Goal: Information Seeking & Learning: Learn about a topic

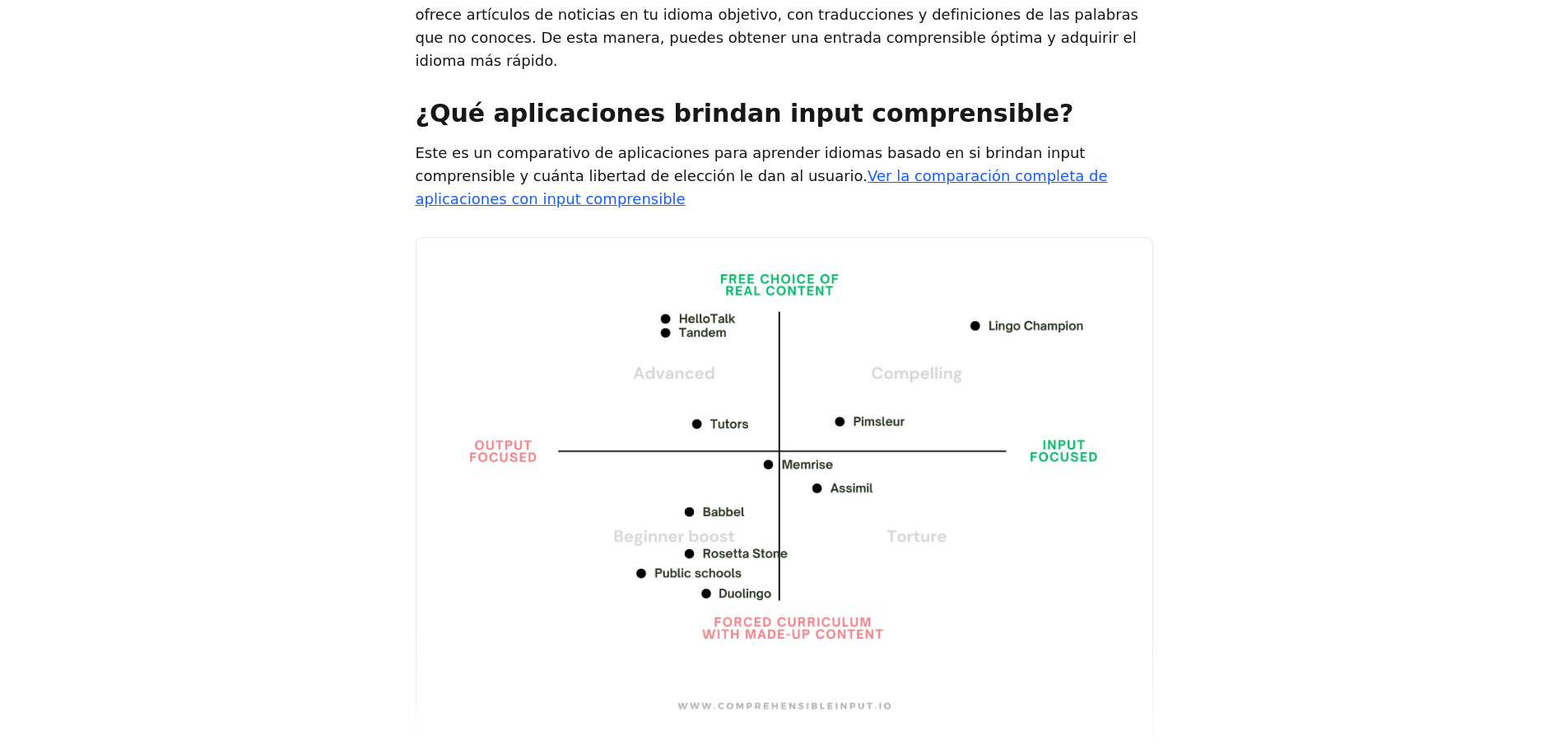
drag, startPoint x: 894, startPoint y: 632, endPoint x: 704, endPoint y: 641, distance: 190.2
click at [742, 639] on div at bounding box center [784, 694] width 738 height 119
click at [931, 168] on link "Ver la comparación completa de aplicaciones con input comprensible" at bounding box center [762, 188] width 692 height 40
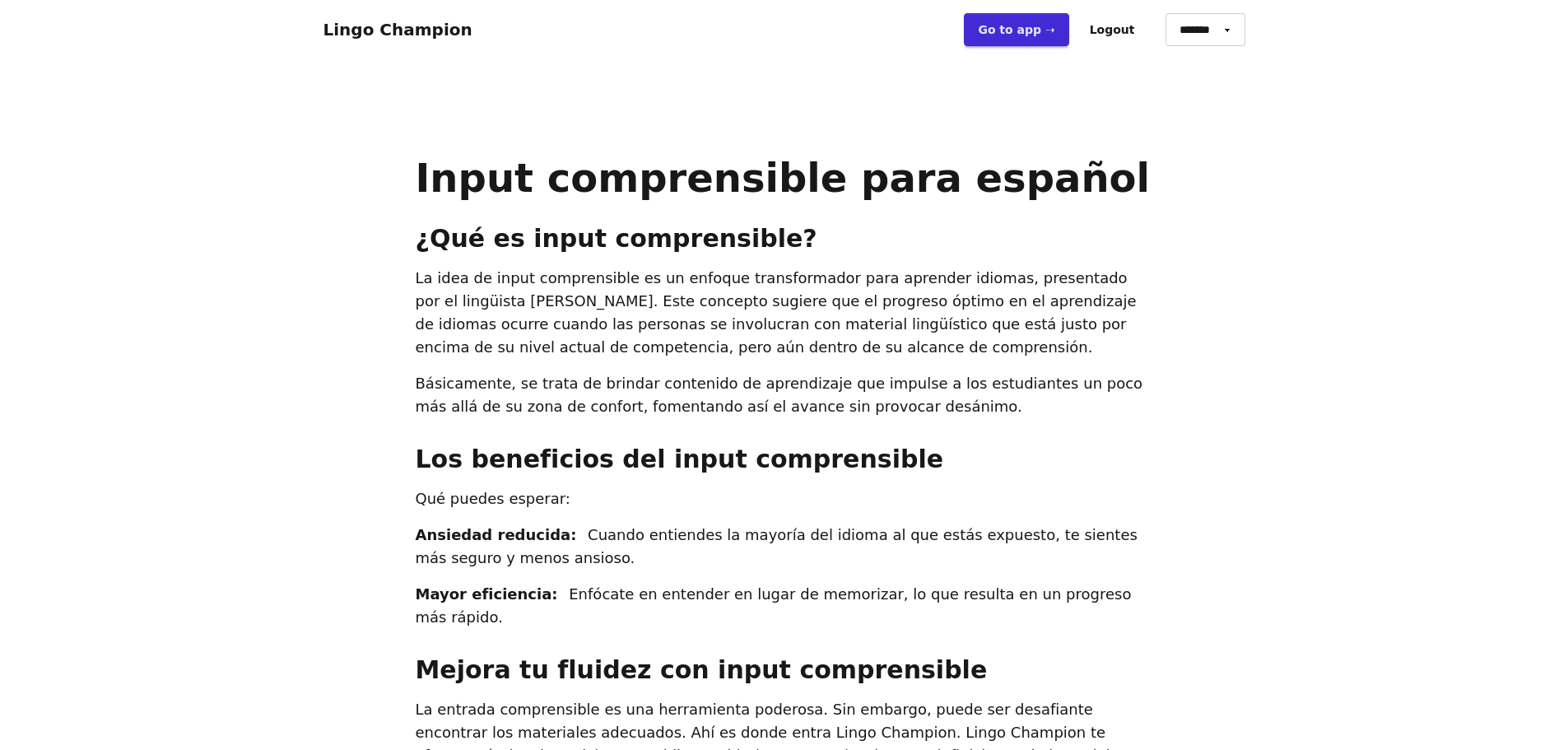
click at [1011, 36] on link "Go to app ➝" at bounding box center [1016, 29] width 105 height 33
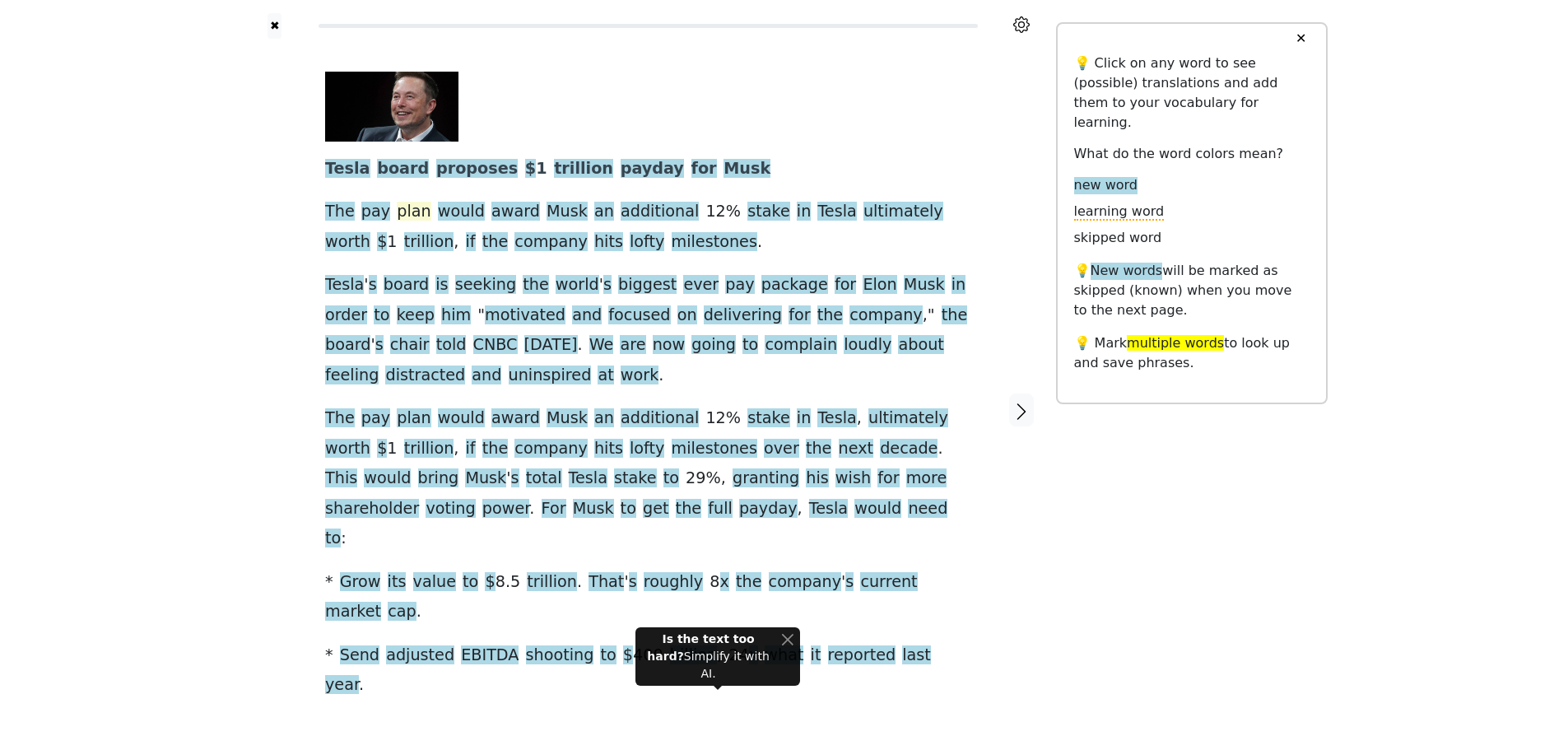
click at [408, 216] on span "plan" at bounding box center [414, 211] width 34 height 21
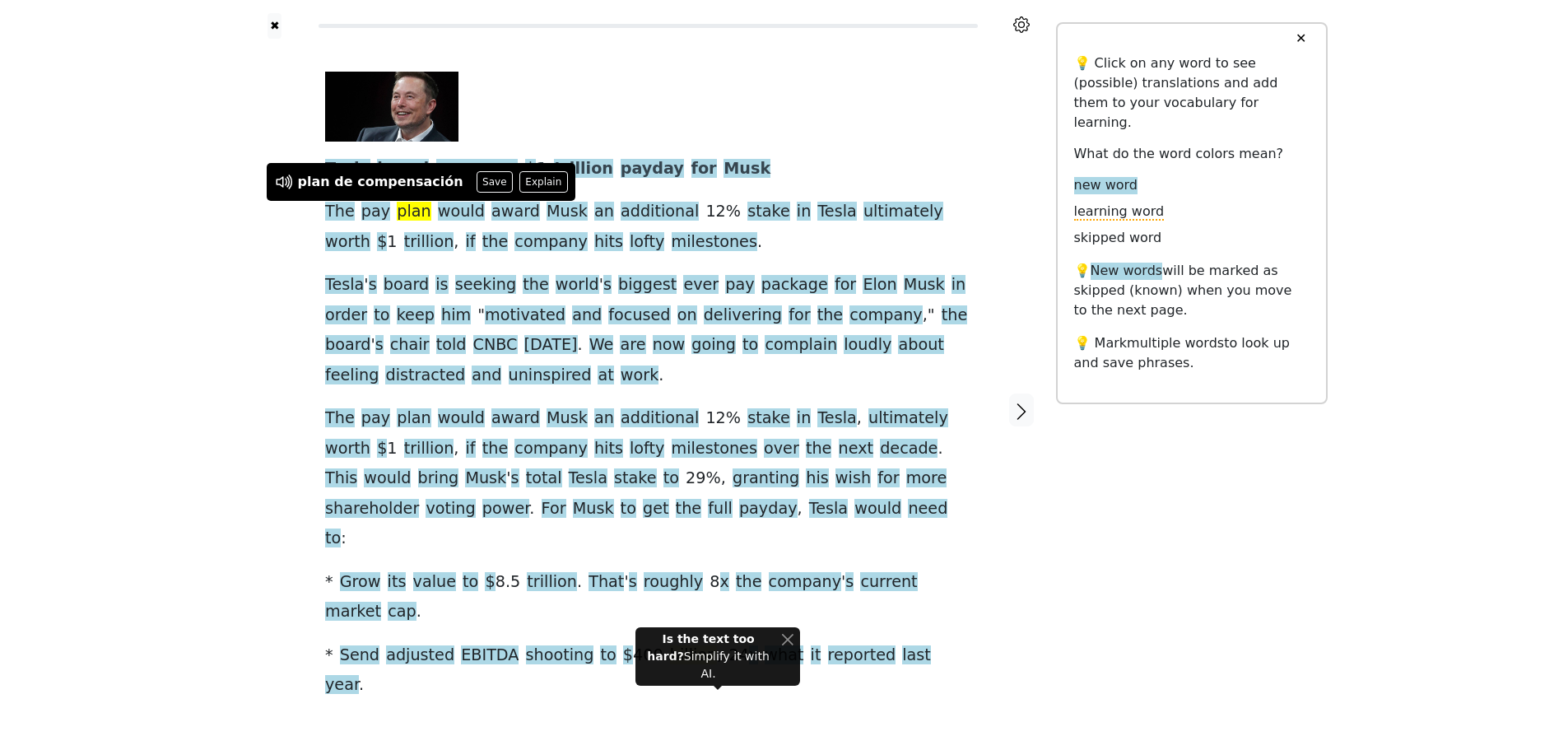
click at [670, 645] on span "billion" at bounding box center [693, 655] width 47 height 21
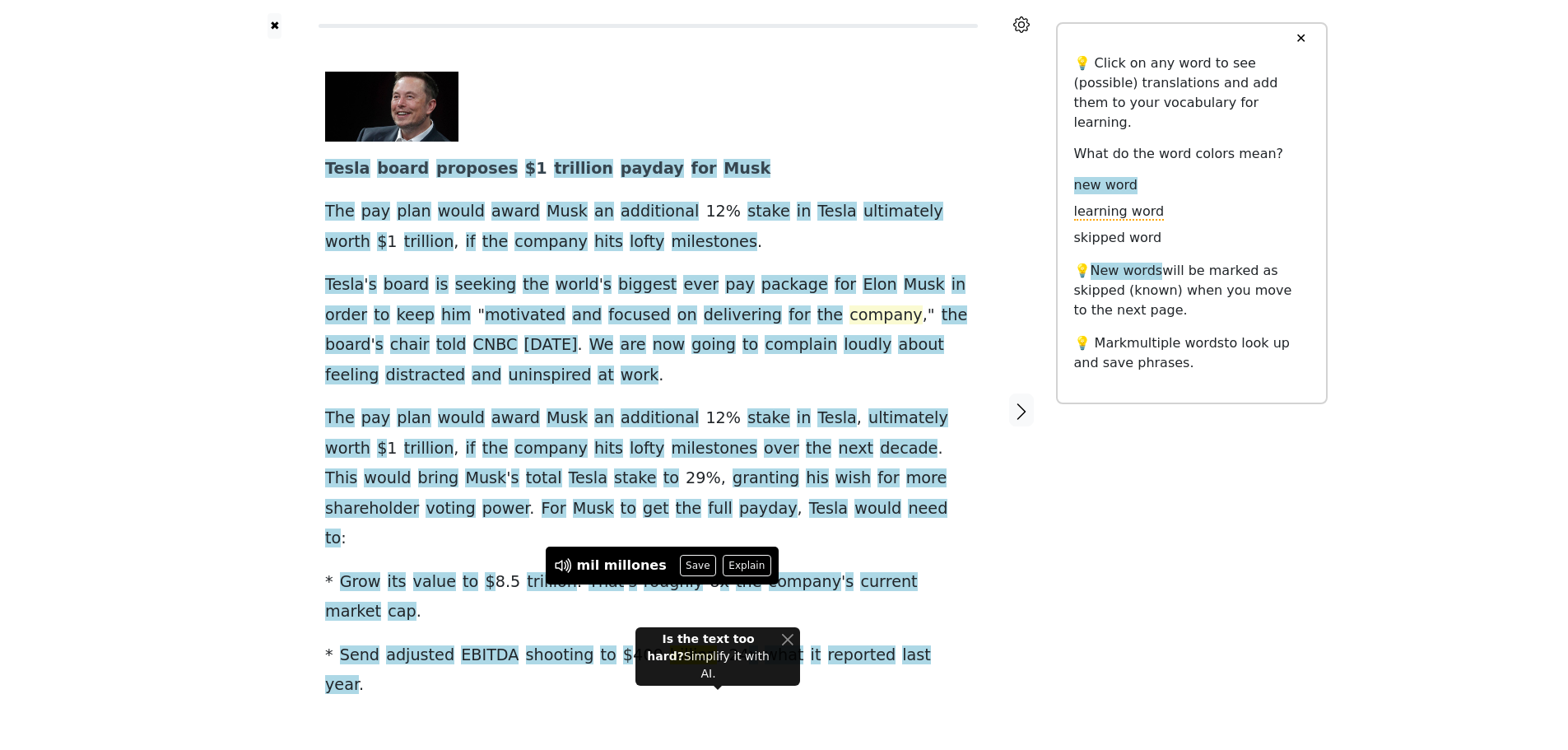
click at [849, 318] on span "company" at bounding box center [885, 315] width 73 height 21
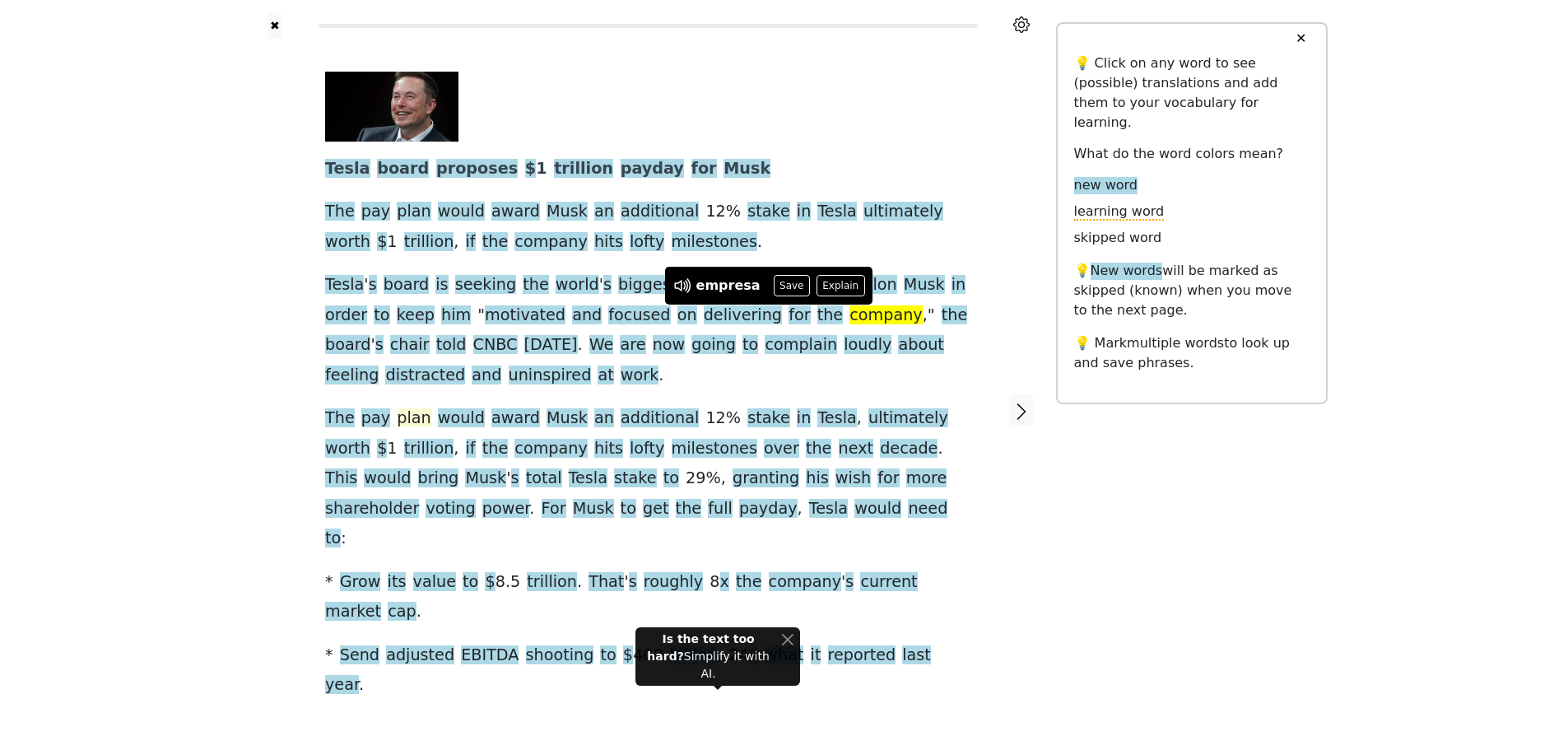
click at [405, 419] on span "plan" at bounding box center [414, 419] width 34 height 21
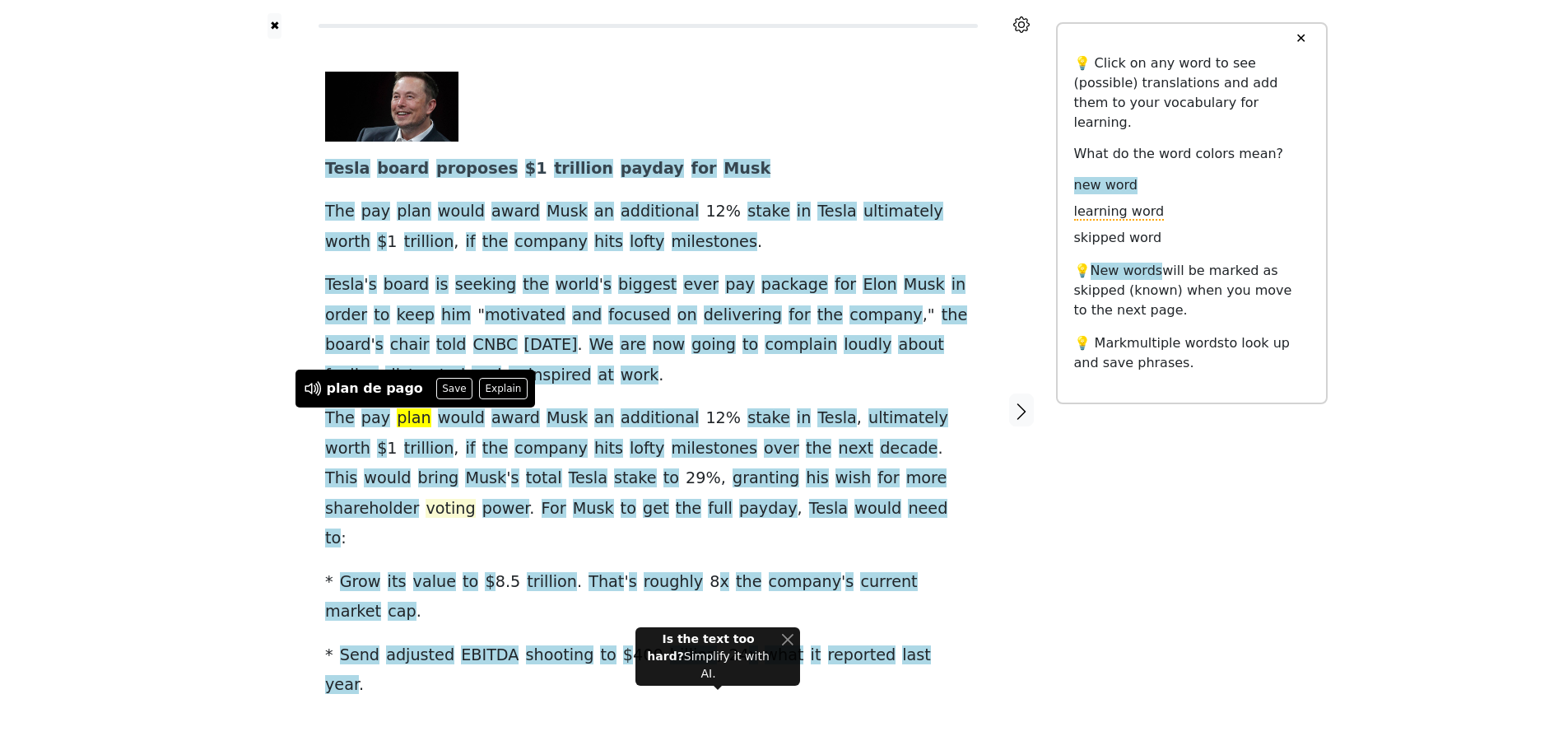
click at [474, 499] on span "voting" at bounding box center [451, 509] width 50 height 21
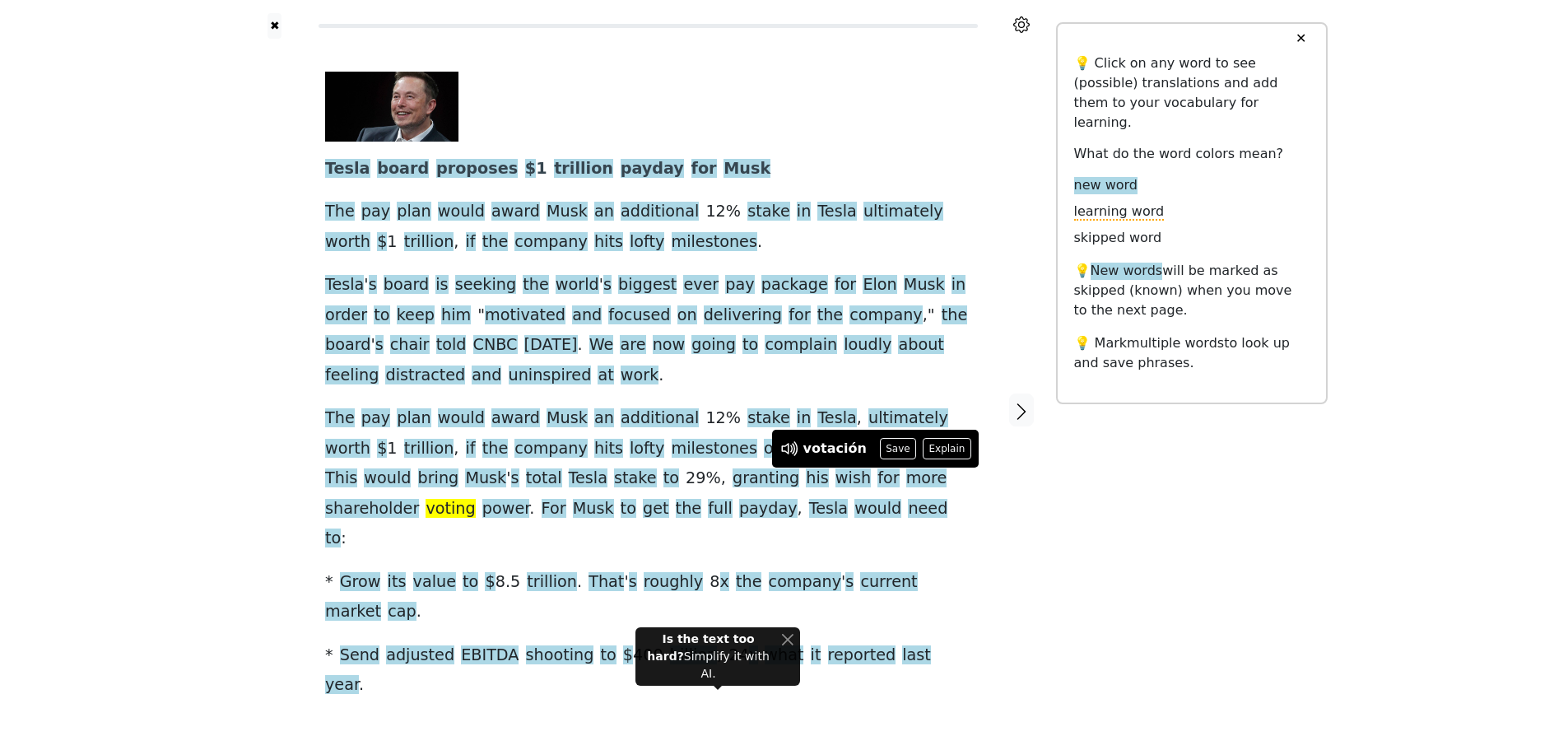
click at [1192, 261] on p "💡 New words will be marked as skipped (known) when you move to the next page." at bounding box center [1191, 290] width 235 height 59
click at [1118, 262] on span "New words" at bounding box center [1126, 270] width 73 height 17
click at [1113, 262] on span "New words" at bounding box center [1126, 270] width 73 height 17
click at [530, 499] on span "power" at bounding box center [506, 509] width 48 height 21
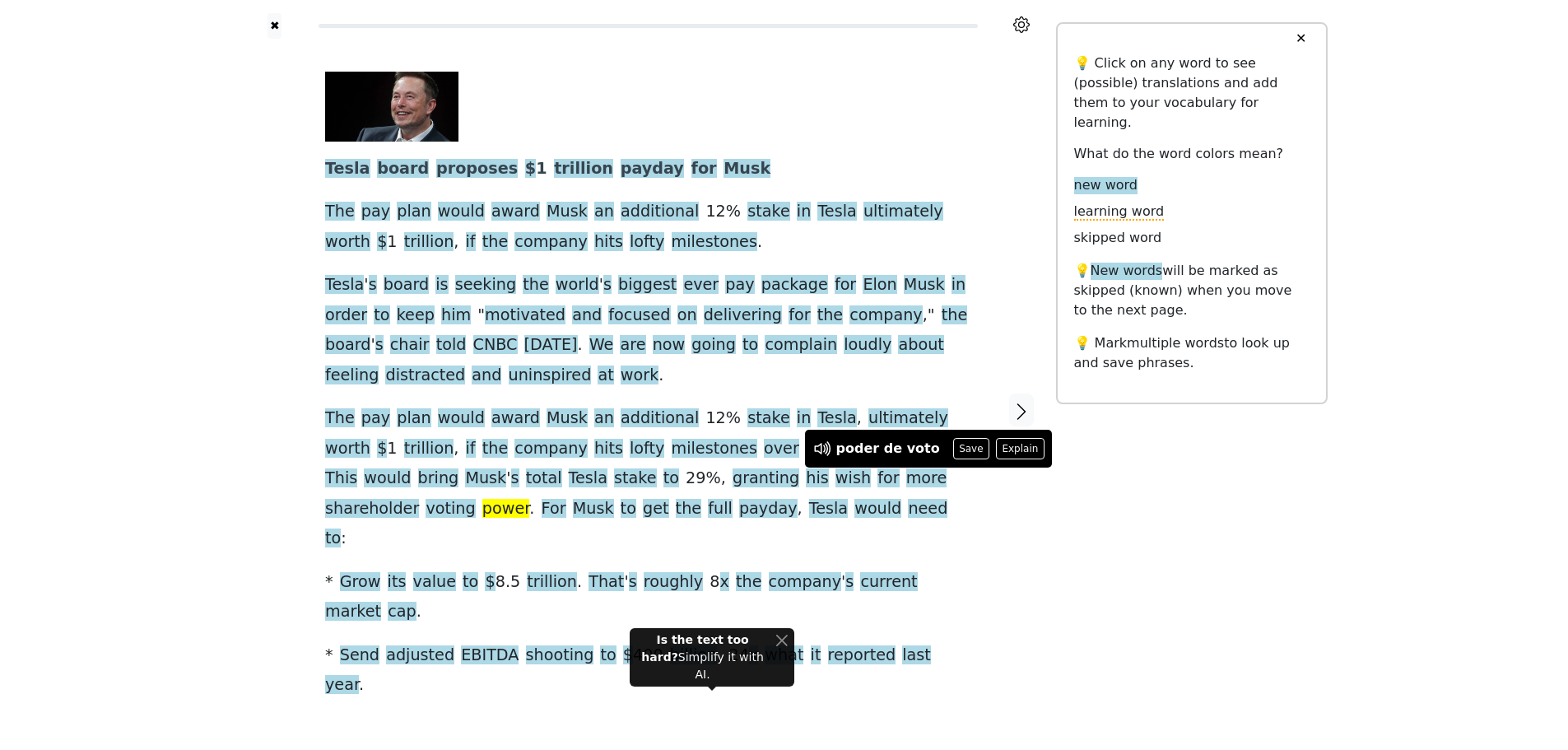
scroll to position [1, 0]
click at [621, 373] on span "work" at bounding box center [640, 375] width 38 height 21
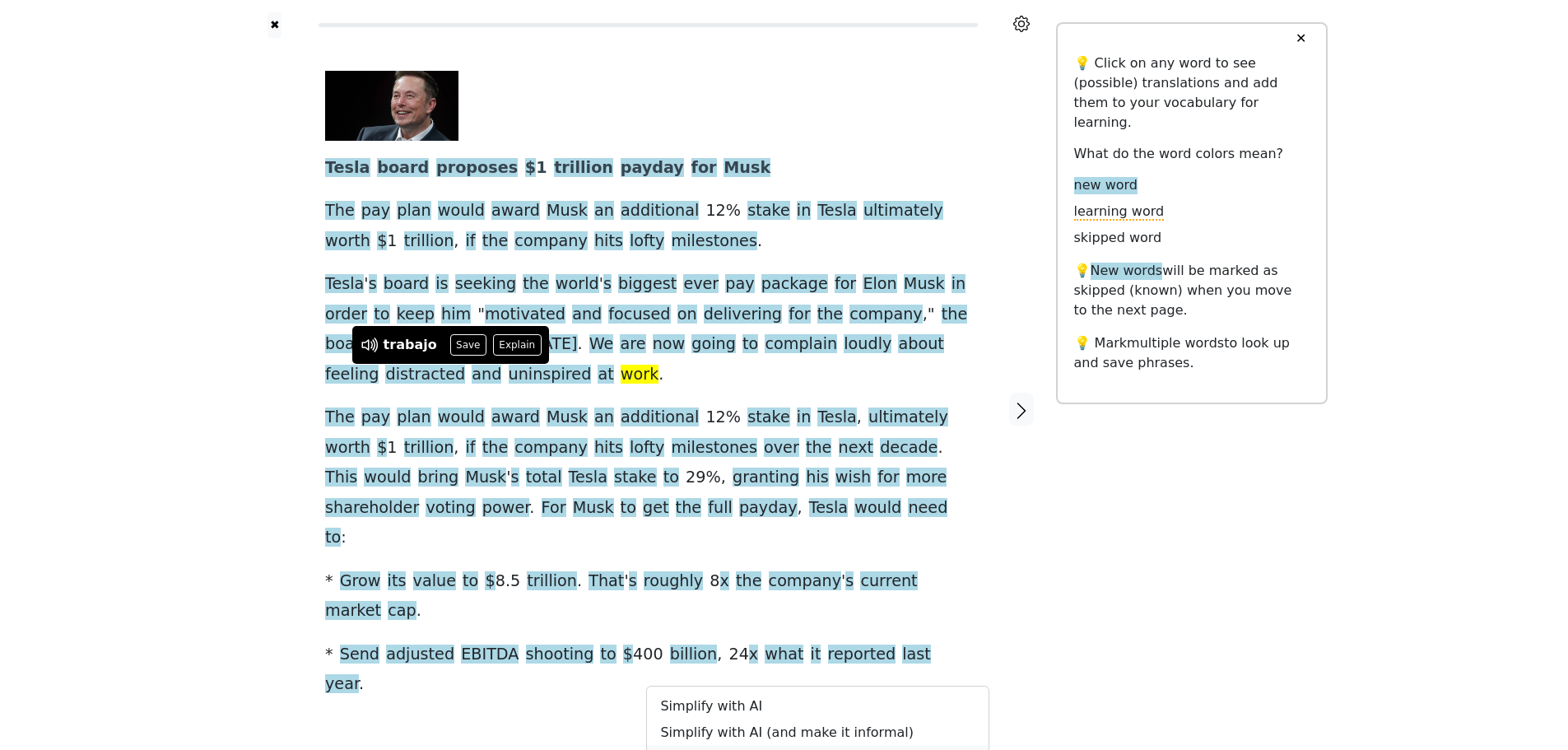
click at [769, 746] on link "Simplify with AI (and use a specific tense) Beta" at bounding box center [817, 759] width 342 height 26
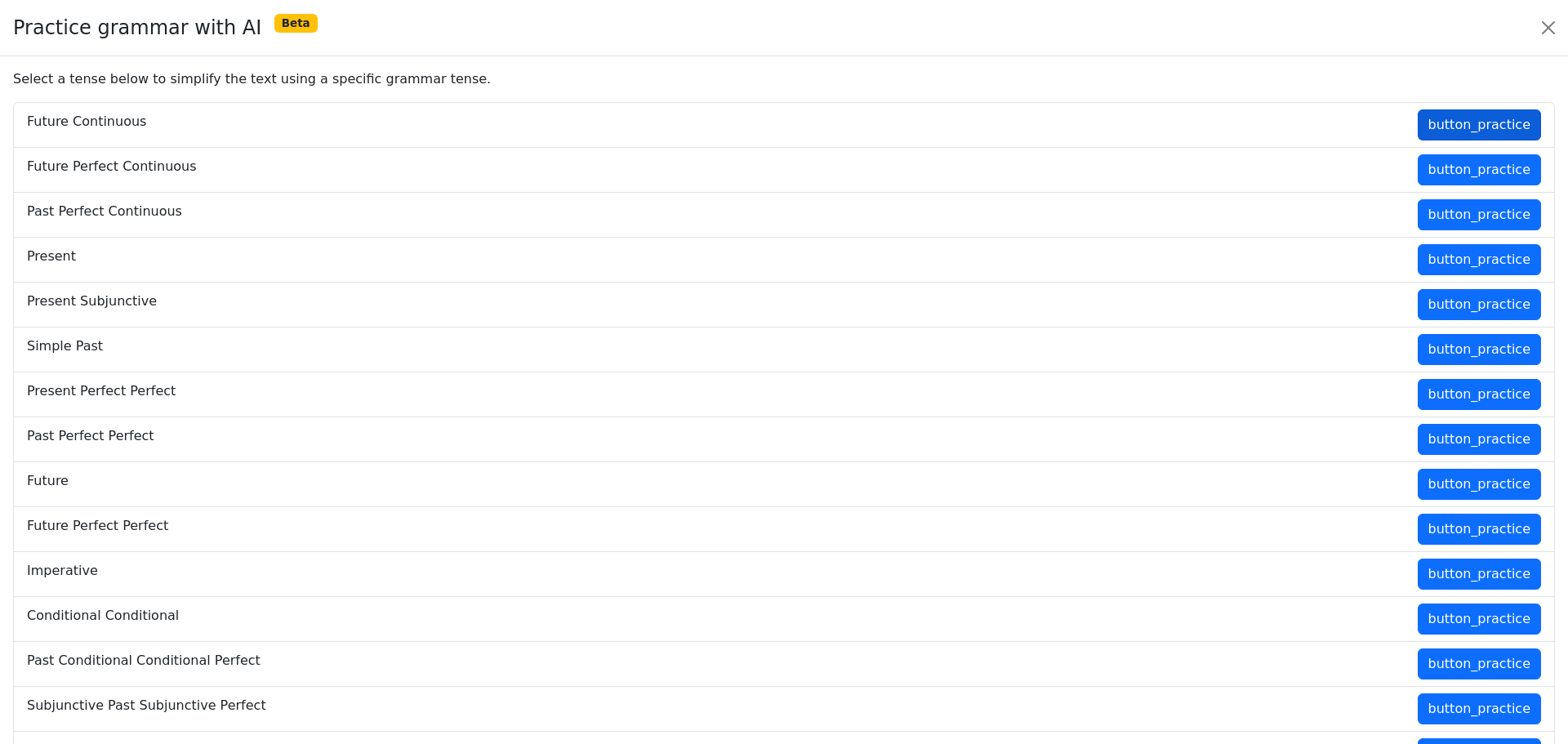
click at [1429, 129] on button "button_practice" at bounding box center [1479, 125] width 124 height 31
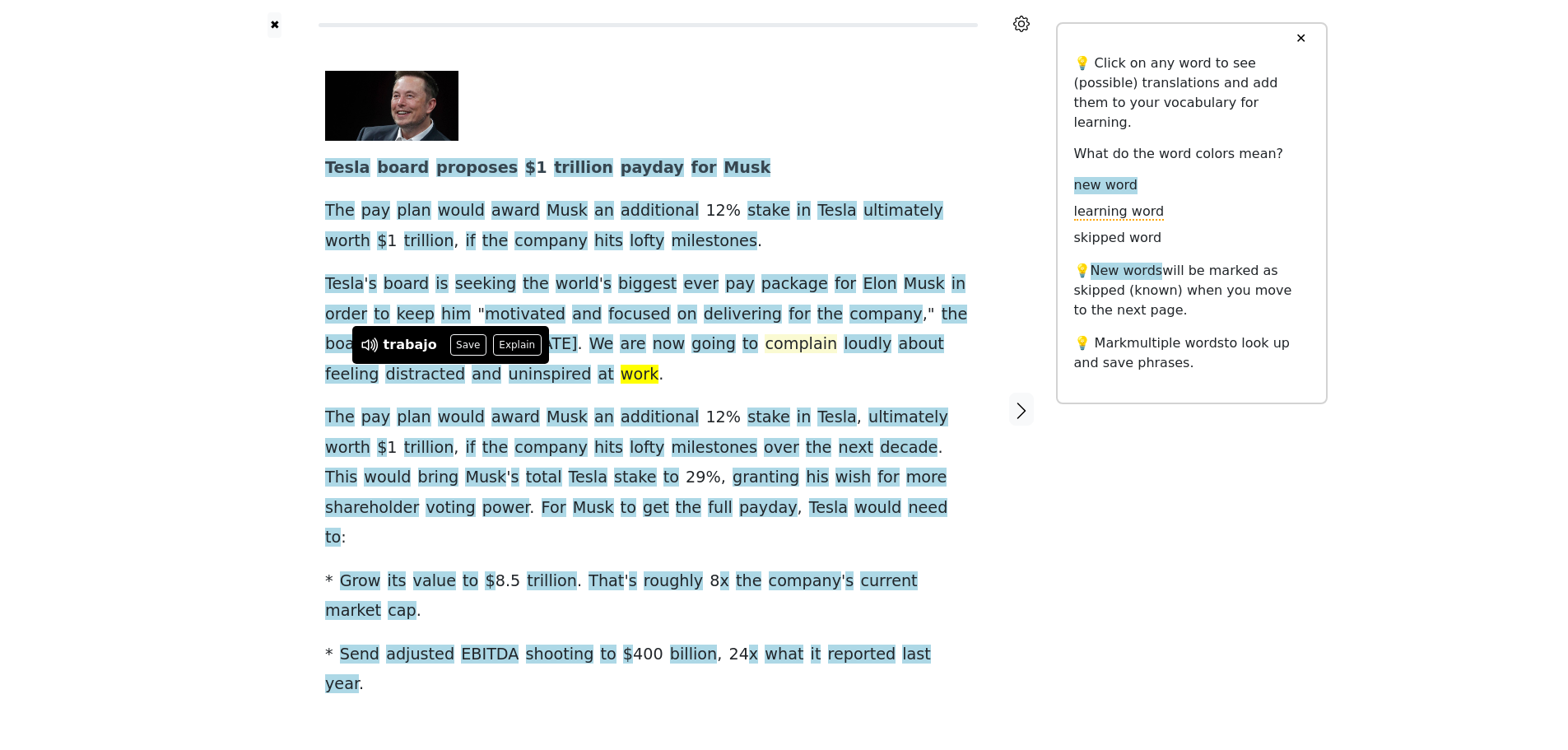
click at [765, 353] on span "complain" at bounding box center [800, 344] width 73 height 21
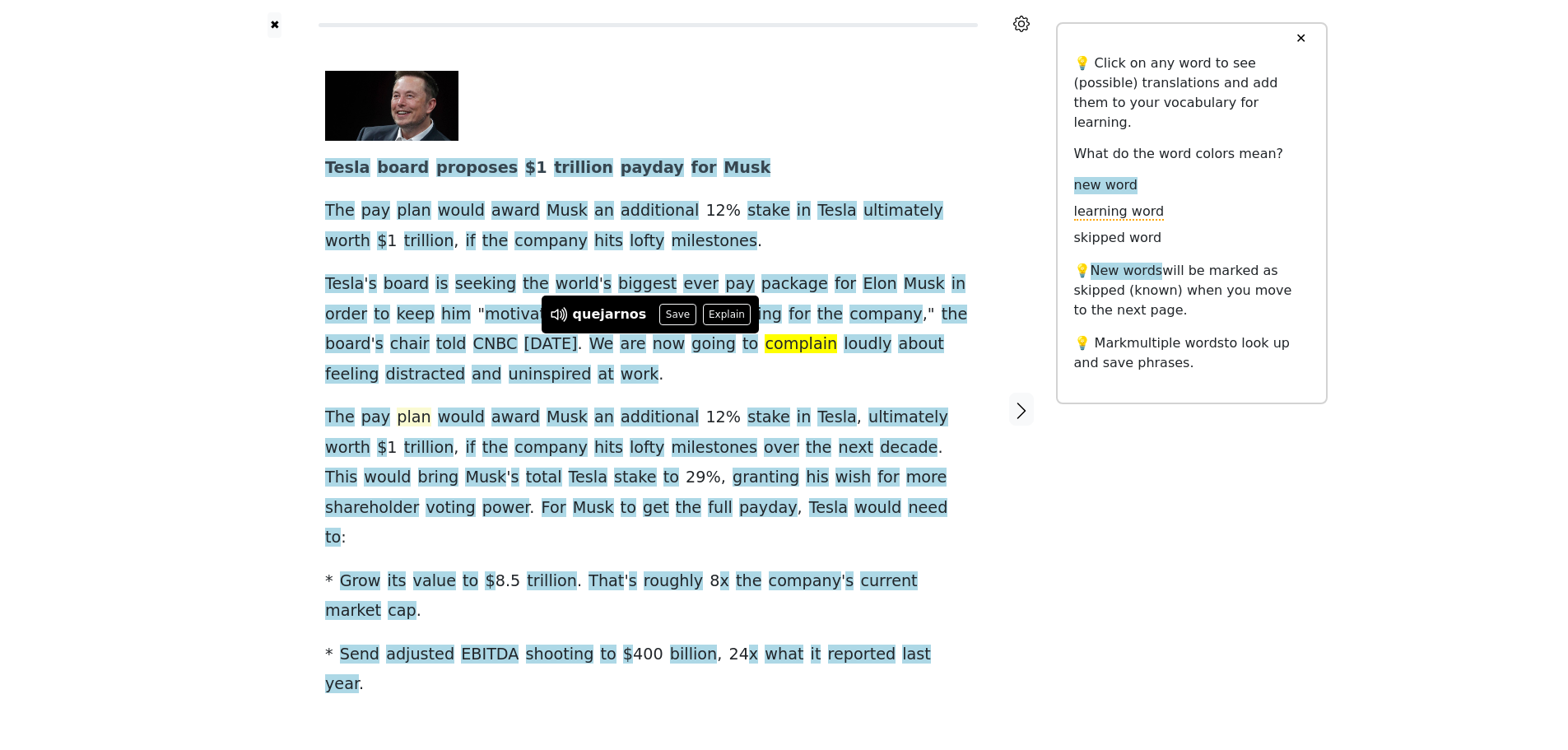
click at [409, 423] on span "plan" at bounding box center [414, 418] width 34 height 21
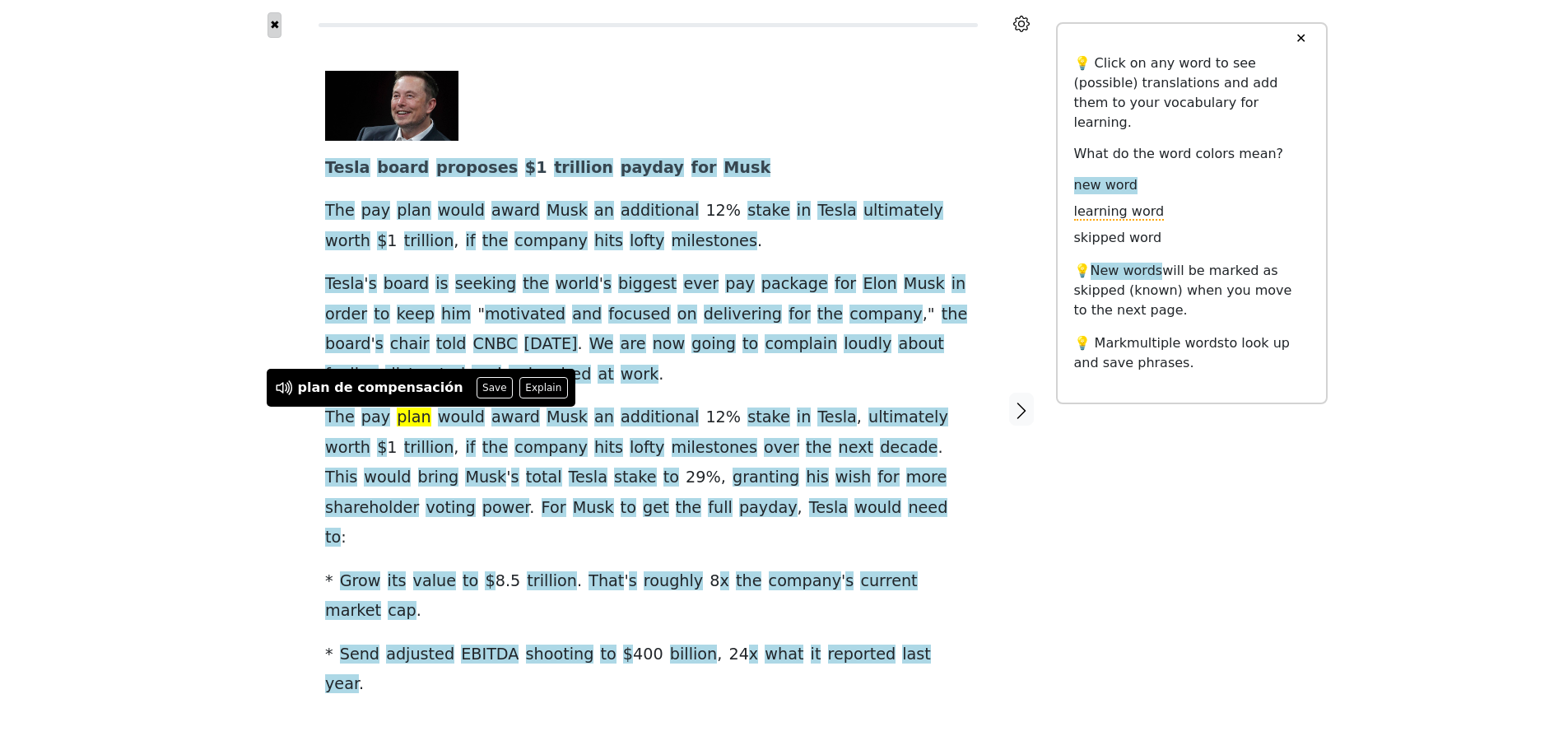
click at [278, 26] on button "✖" at bounding box center [274, 25] width 14 height 26
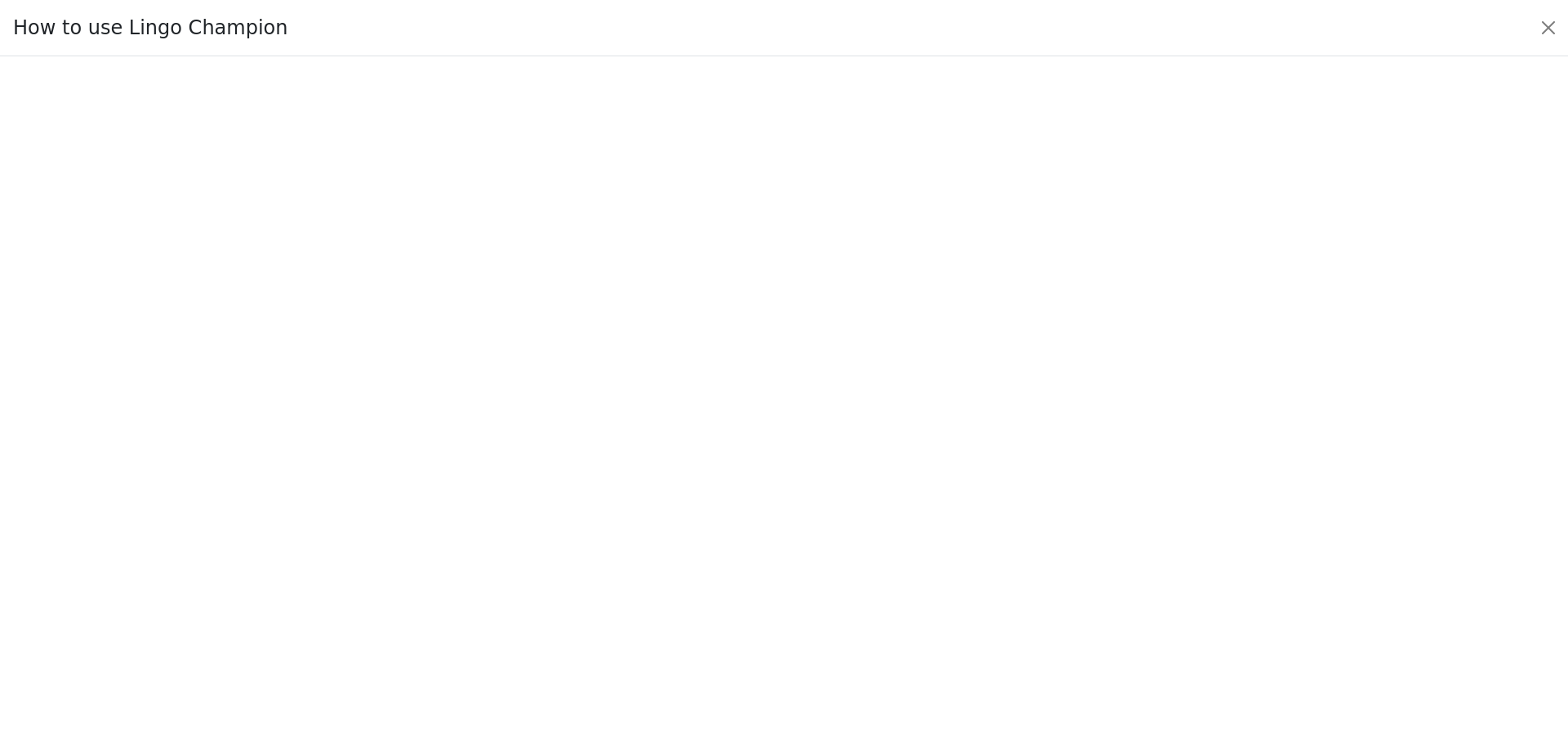
scroll to position [1, 0]
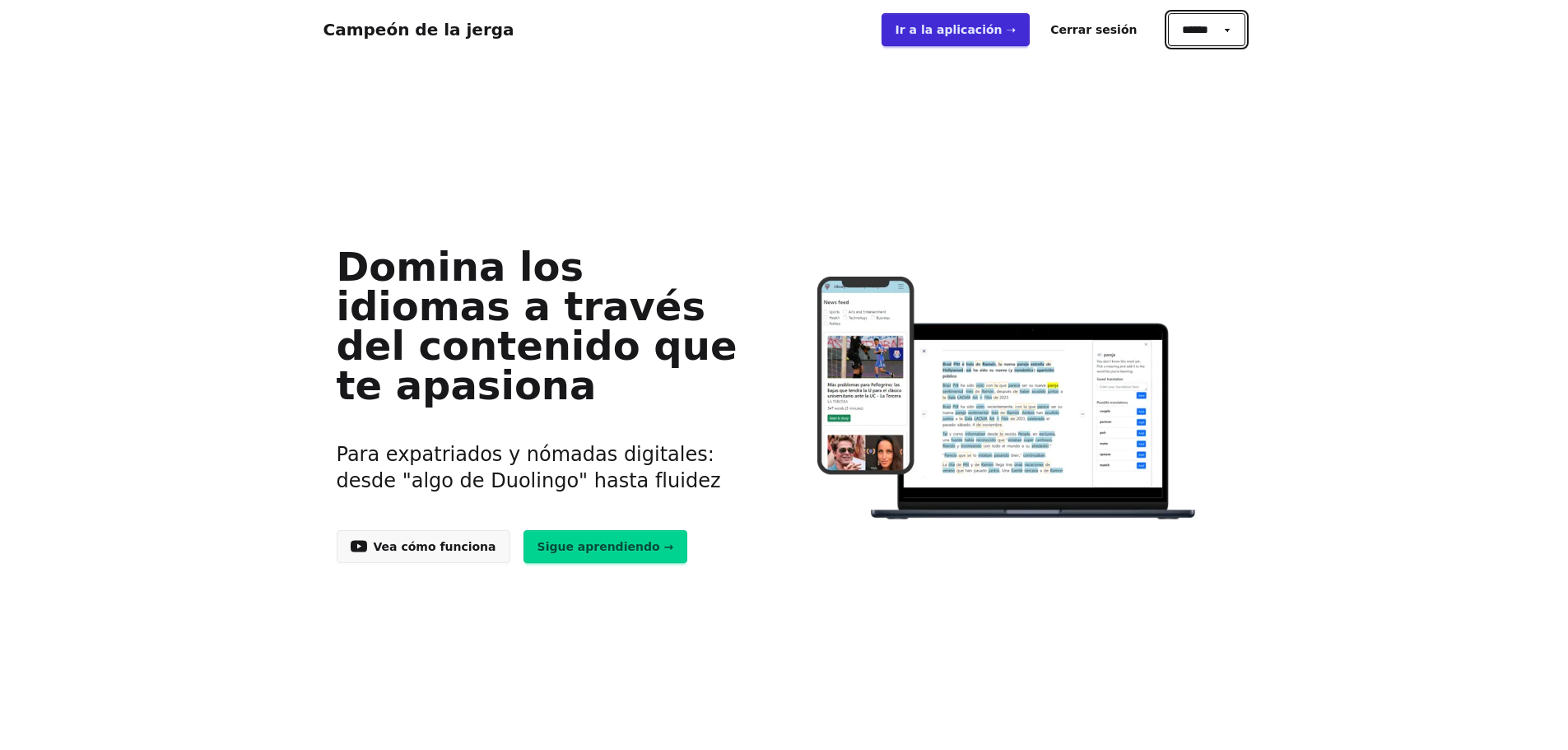
click at [1220, 38] on select "****** ******* ****" at bounding box center [1207, 29] width 78 height 33
click at [1003, 31] on font "Ir a la aplicación ➝" at bounding box center [955, 29] width 121 height 13
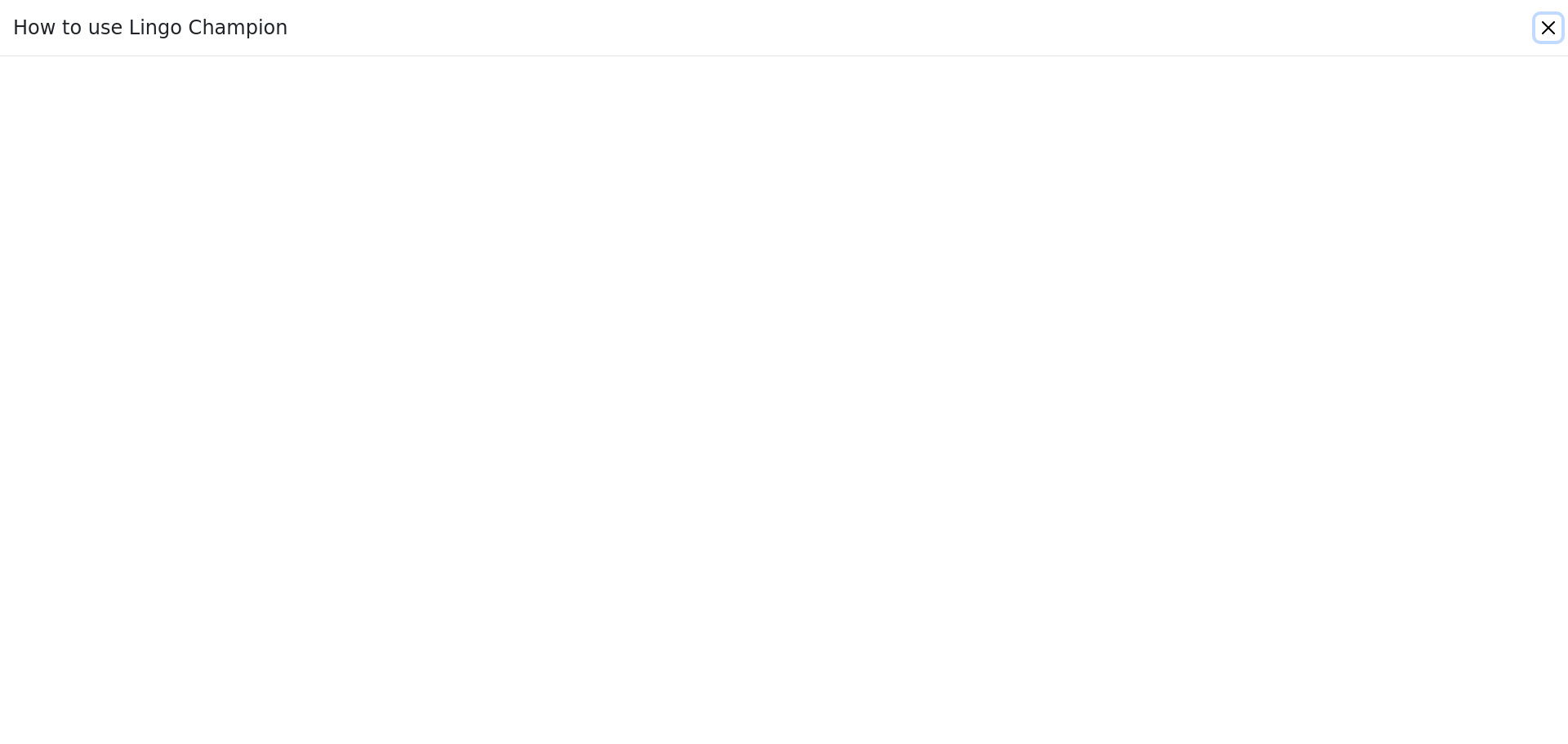
click at [1542, 22] on button "Close" at bounding box center [1548, 28] width 26 height 26
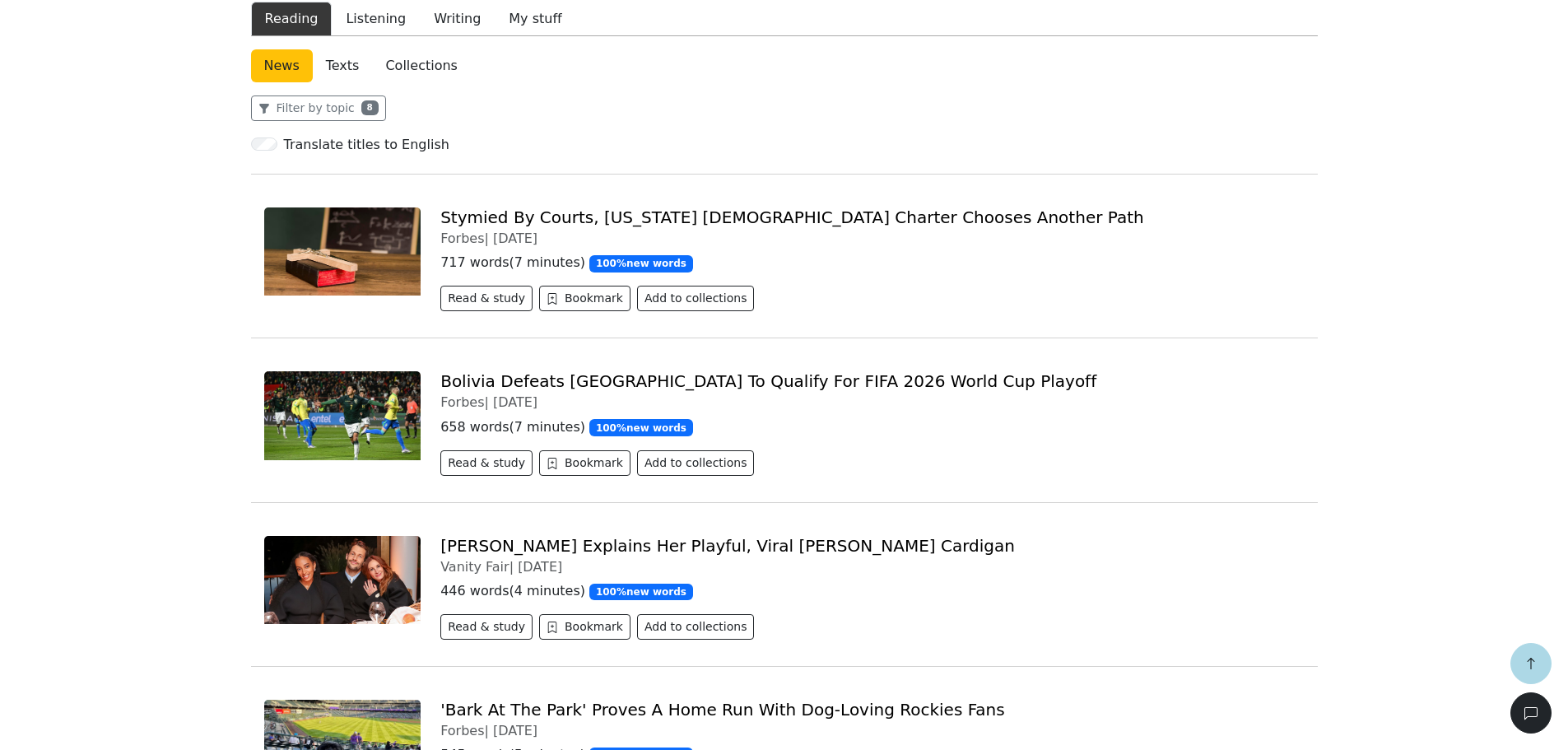
scroll to position [576, 0]
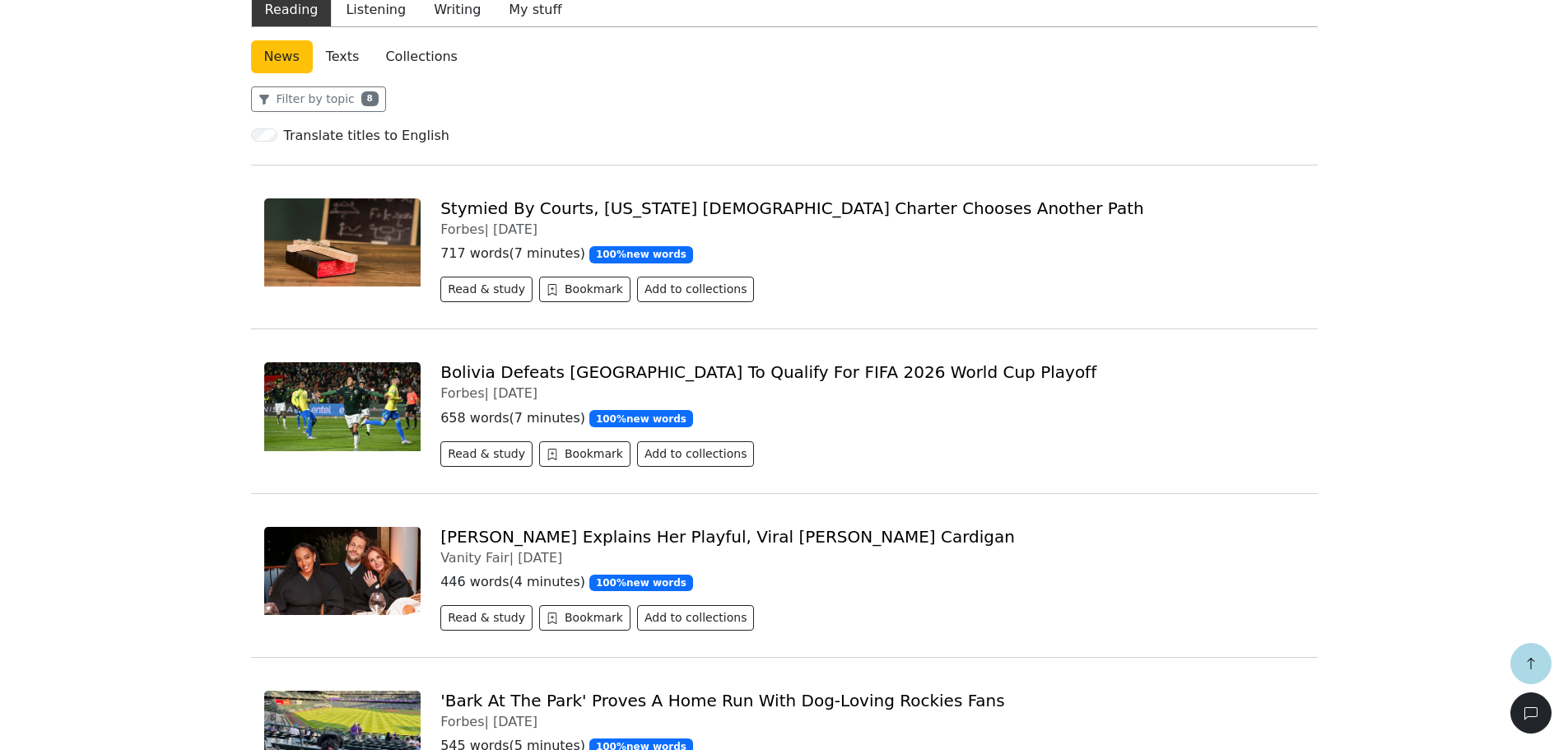
click at [520, 375] on link "Bolivia Defeats [GEOGRAPHIC_DATA] To Qualify For FIFA 2026 World Cup Playoff" at bounding box center [769, 372] width 656 height 20
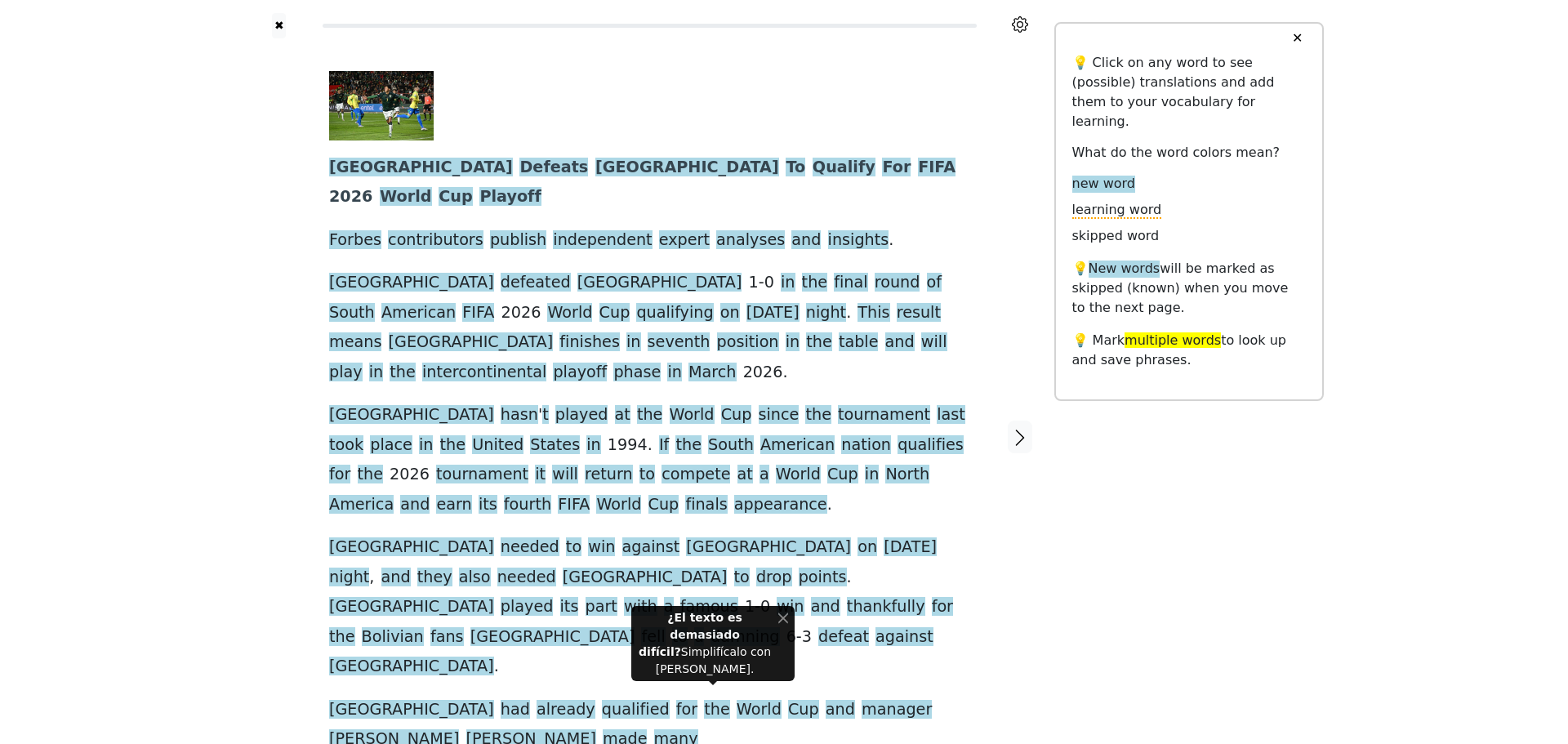
scroll to position [1, 0]
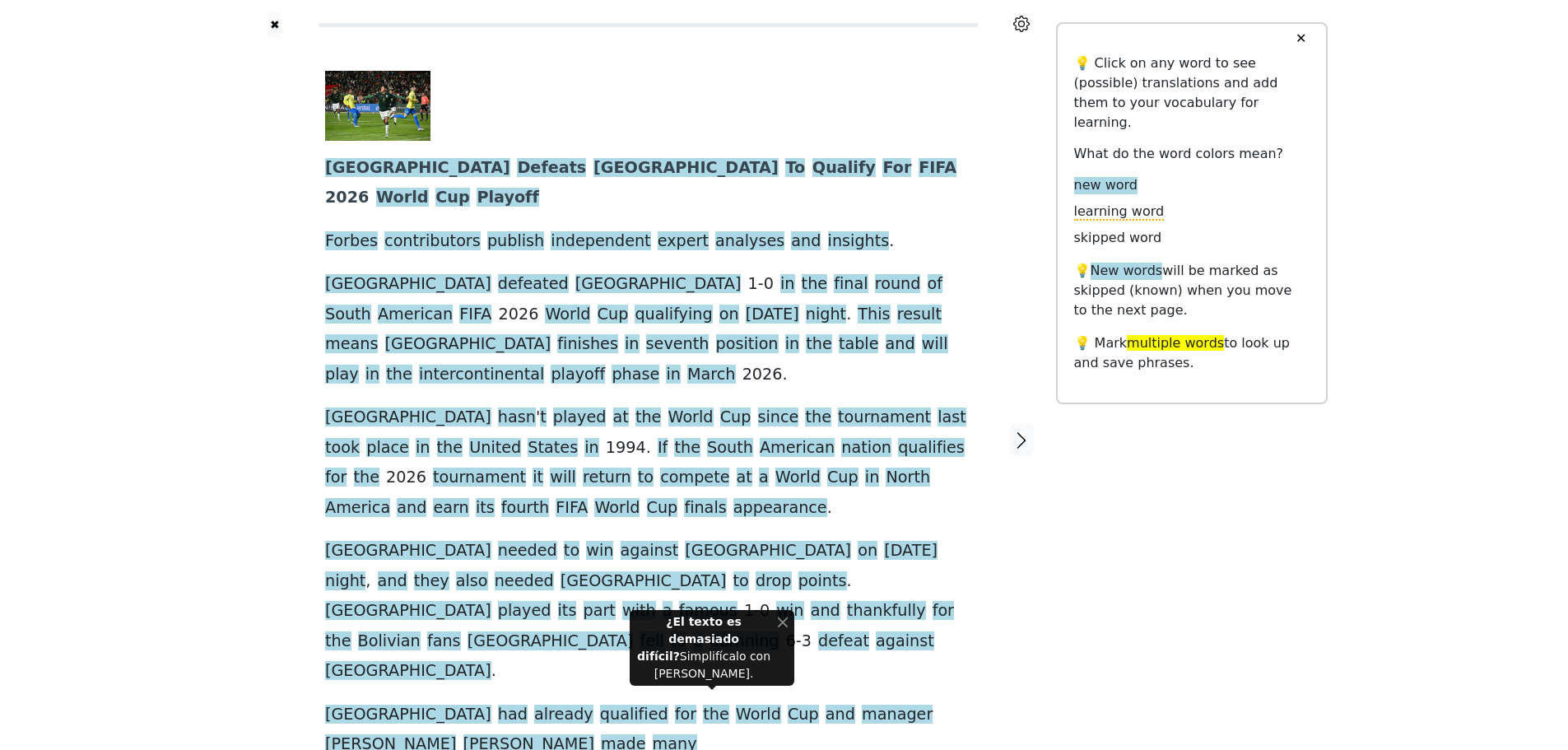
click at [782, 630] on button "Cerca" at bounding box center [783, 621] width 10 height 17
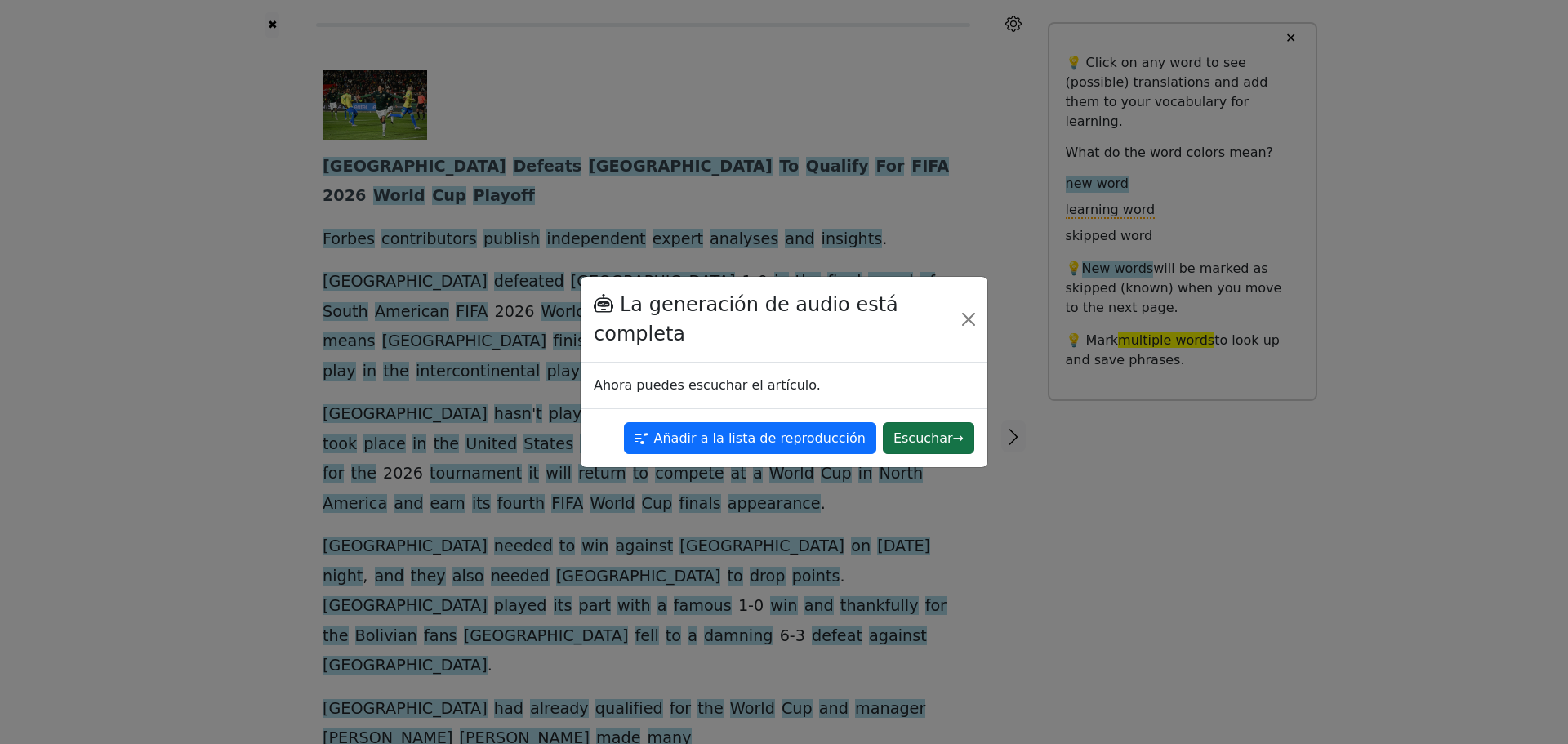
click at [921, 443] on font "Escuchar" at bounding box center [923, 438] width 59 height 16
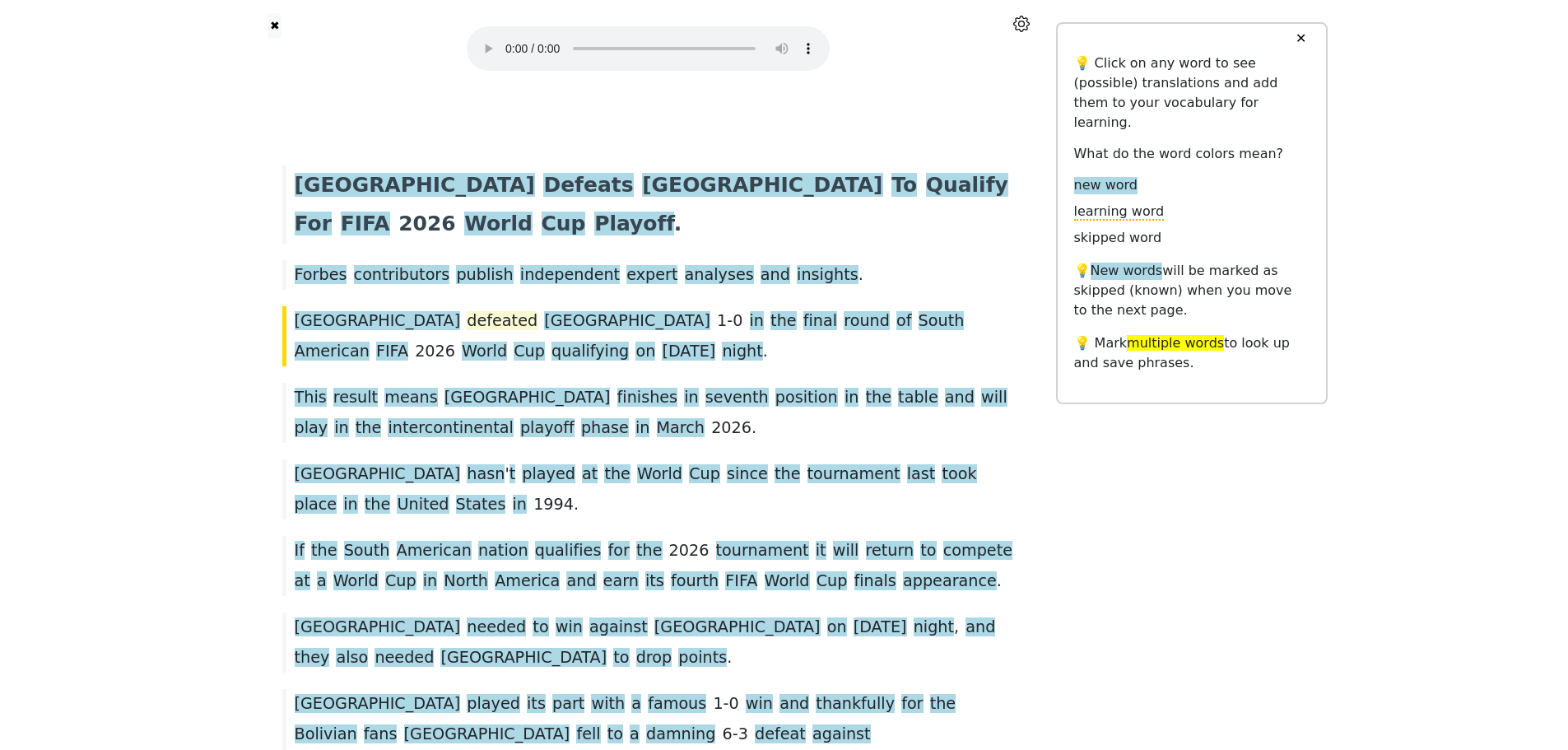
click at [467, 311] on span "defeated" at bounding box center [501, 321] width 71 height 21
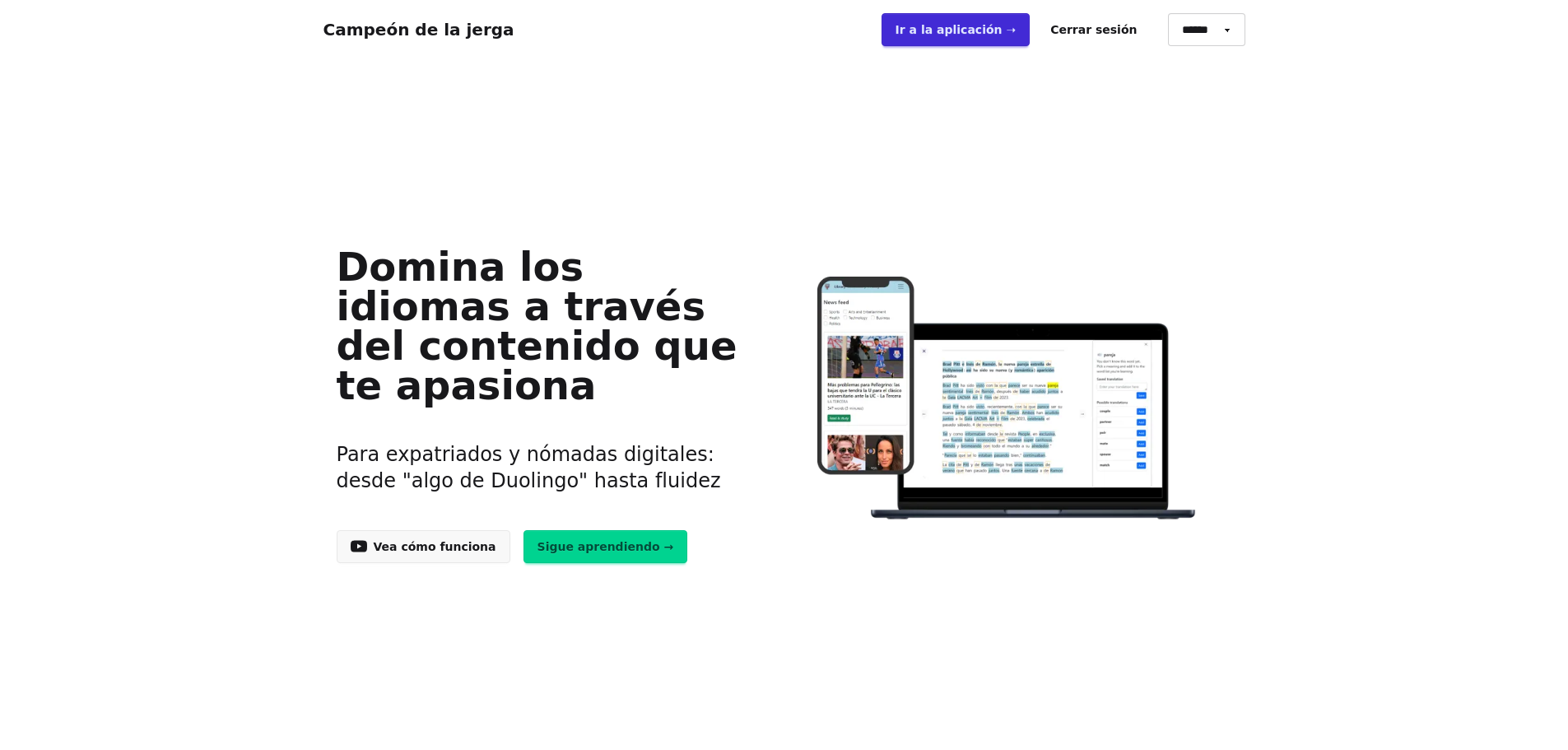
click at [1012, 28] on font "Ir a la aplicación ➝" at bounding box center [955, 29] width 121 height 13
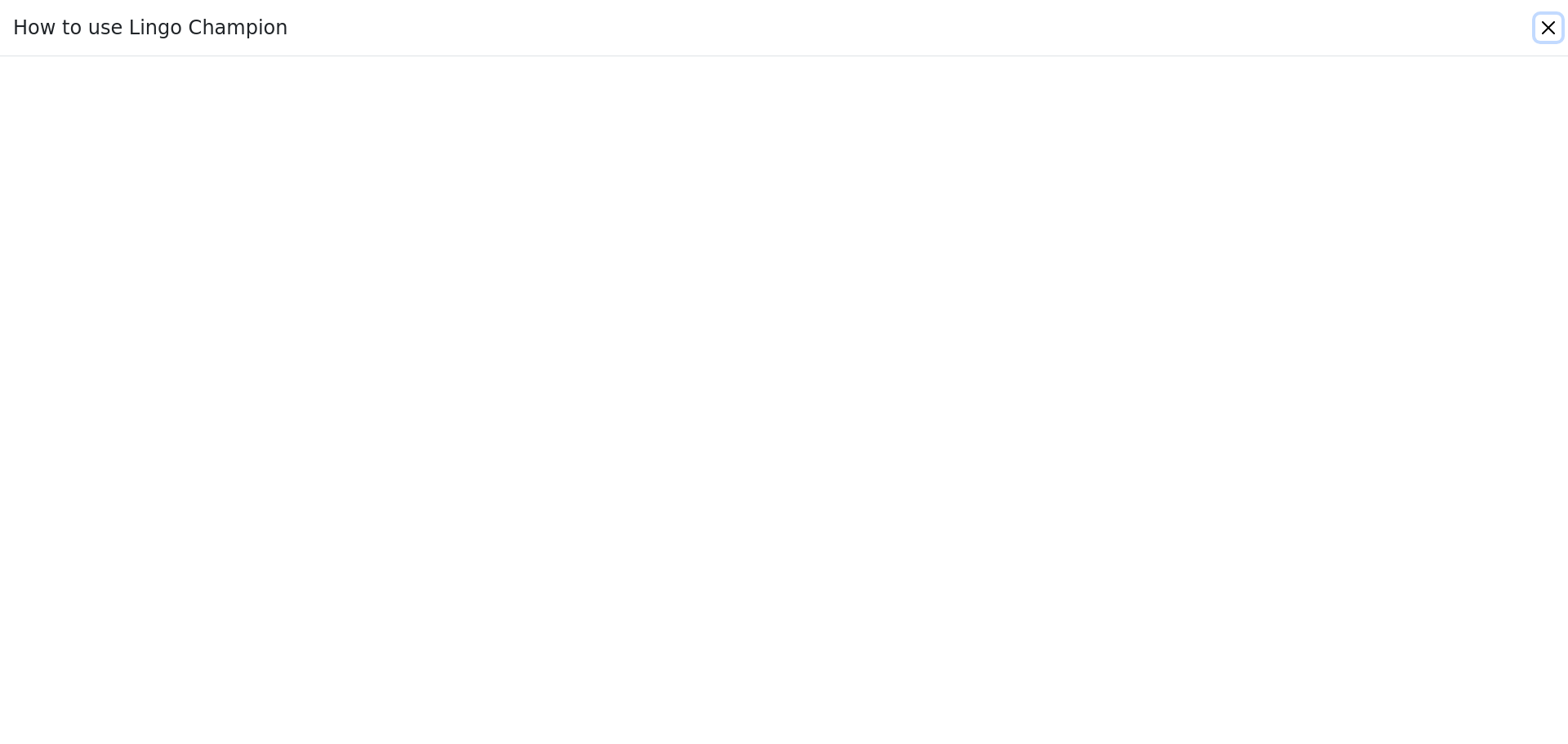
click at [1551, 27] on button "Close" at bounding box center [1548, 28] width 26 height 26
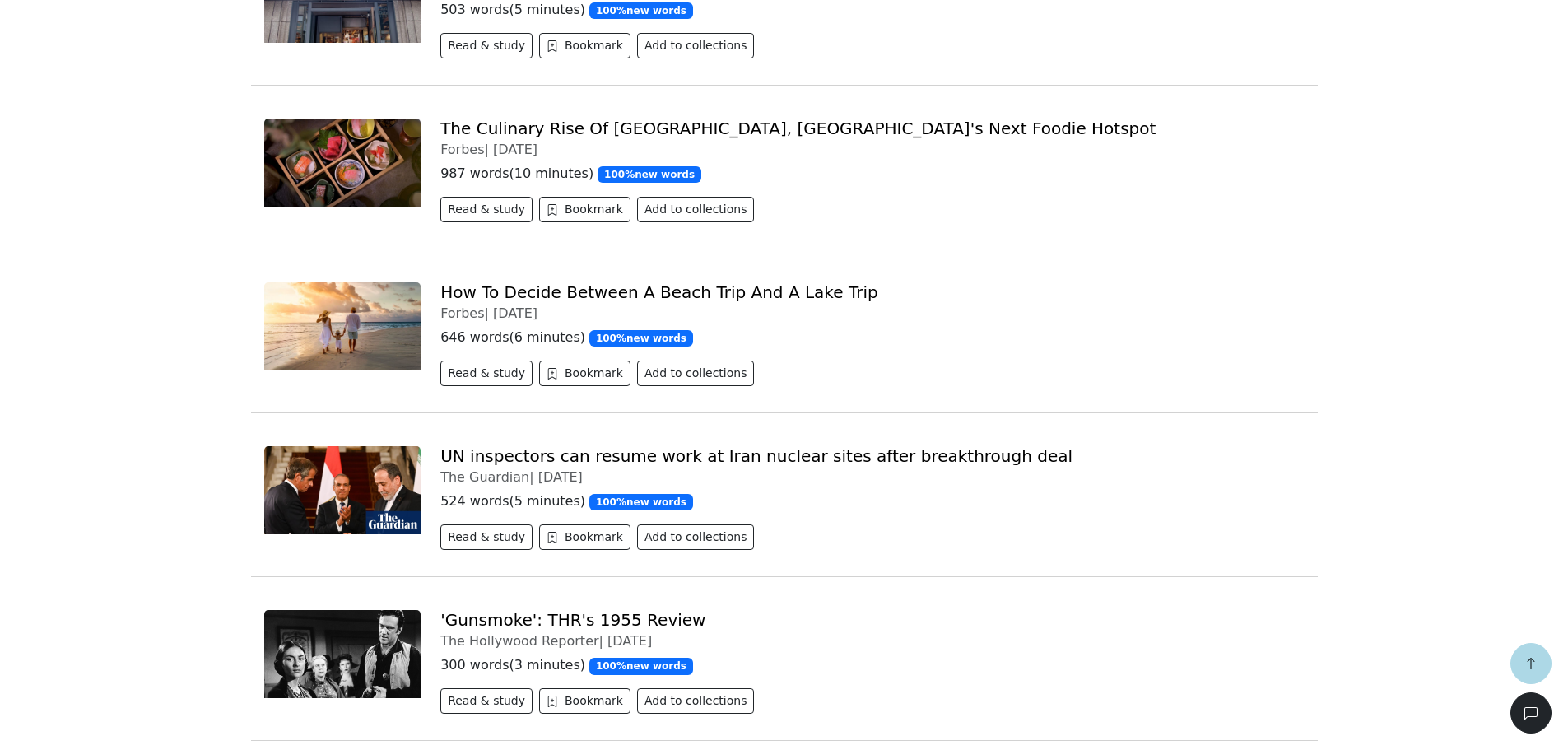
scroll to position [4997, 0]
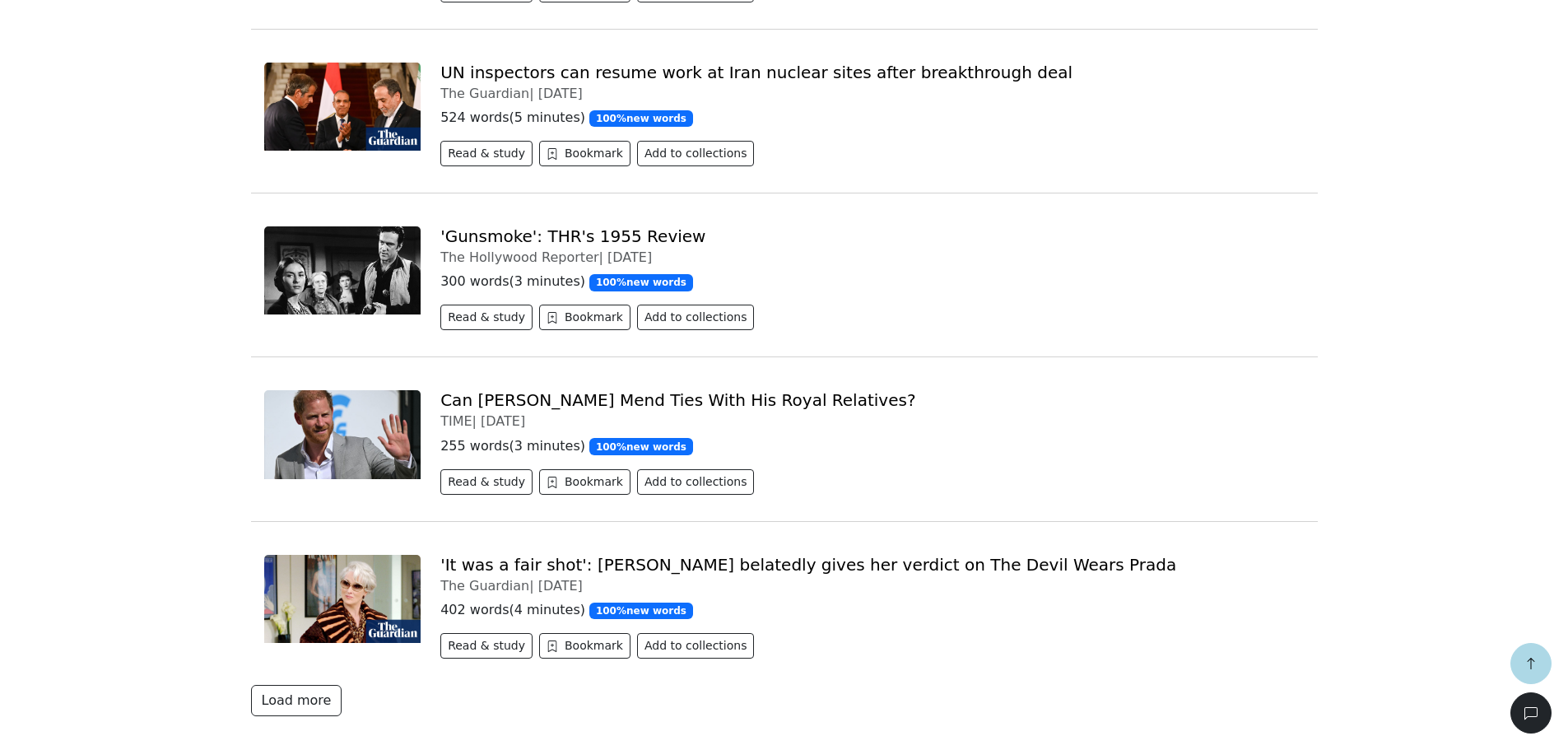
click at [1532, 670] on button "button" at bounding box center [1530, 663] width 41 height 41
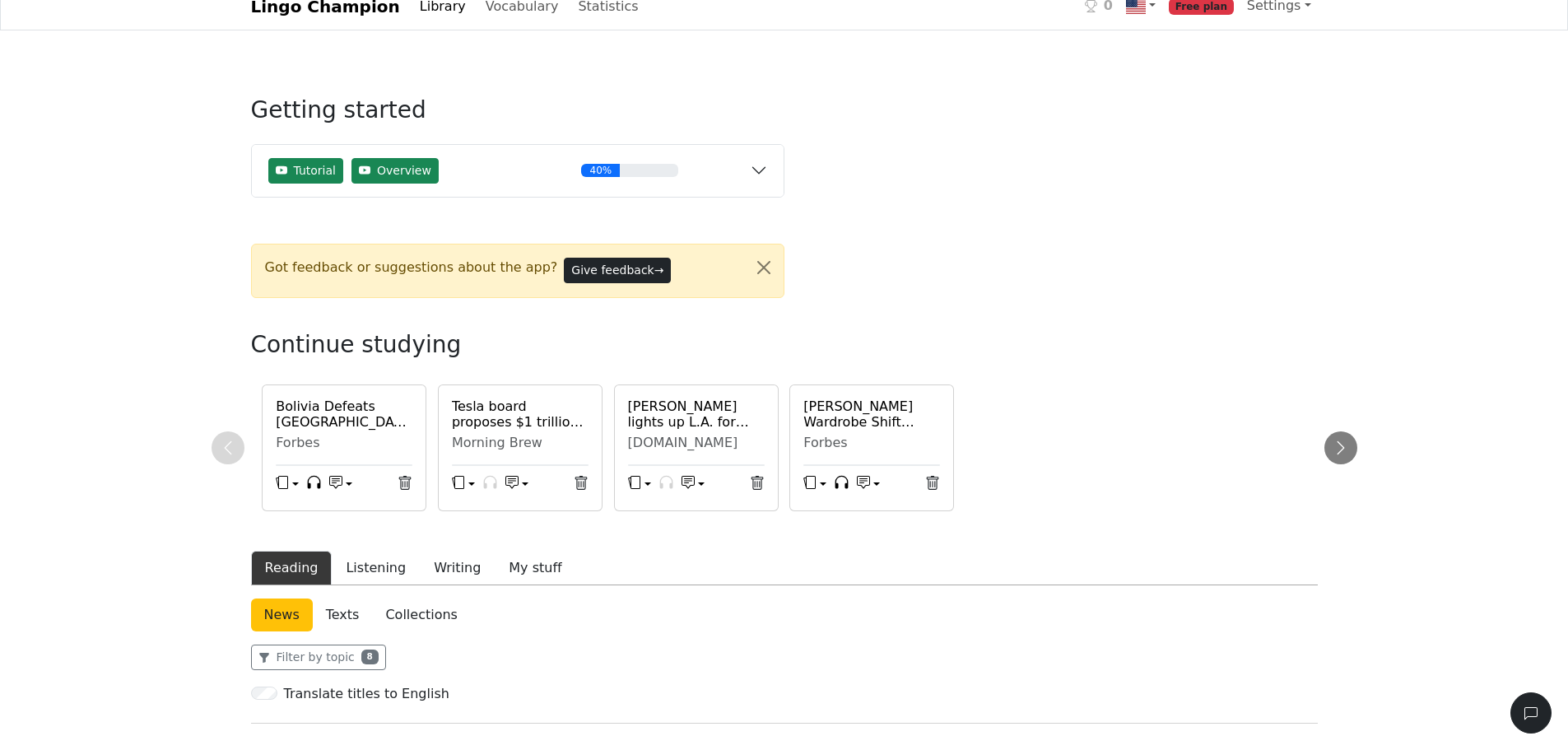
scroll to position [0, 0]
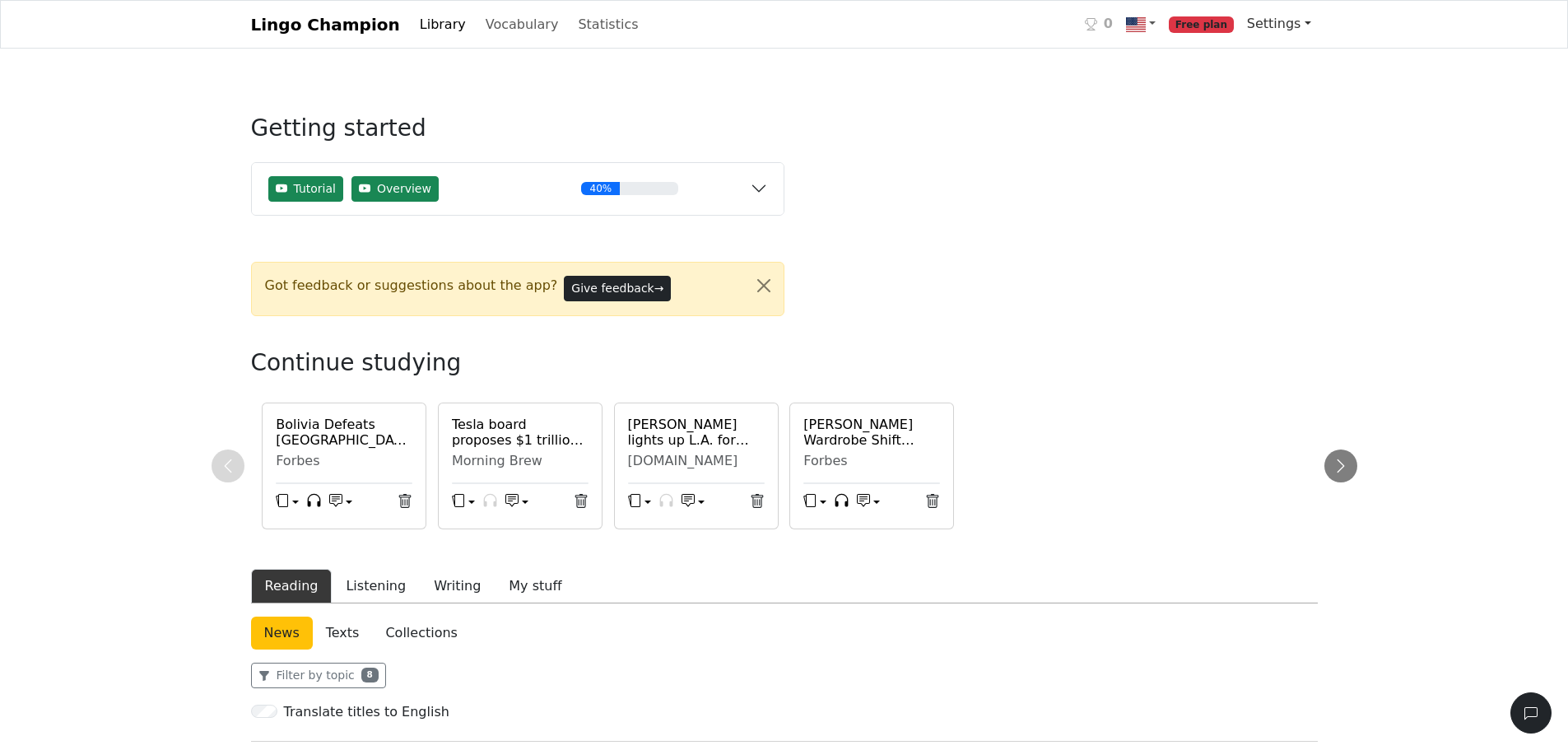
click at [1281, 26] on link "Settings" at bounding box center [1279, 23] width 78 height 33
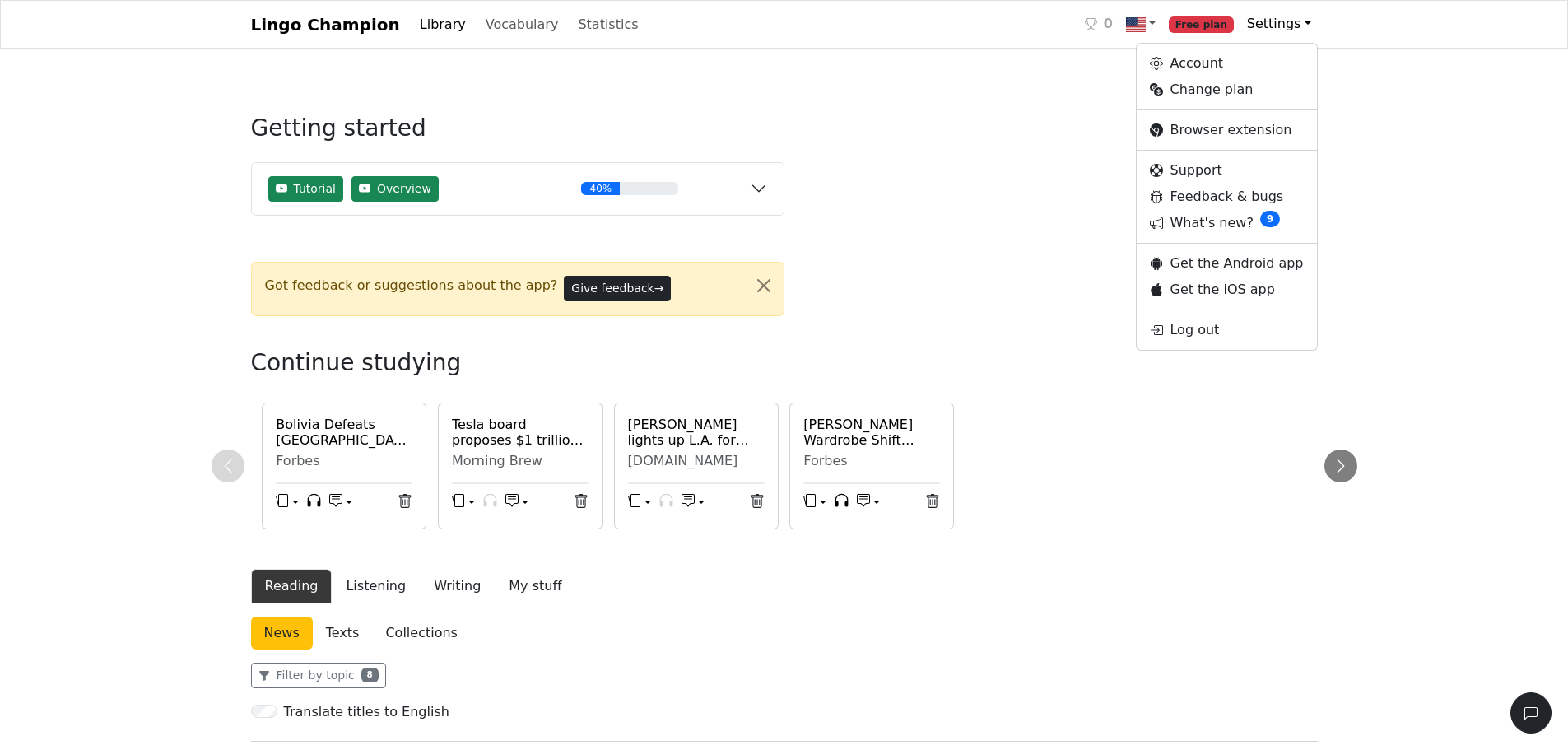
click at [1228, 24] on span "Free plan" at bounding box center [1200, 25] width 65 height 17
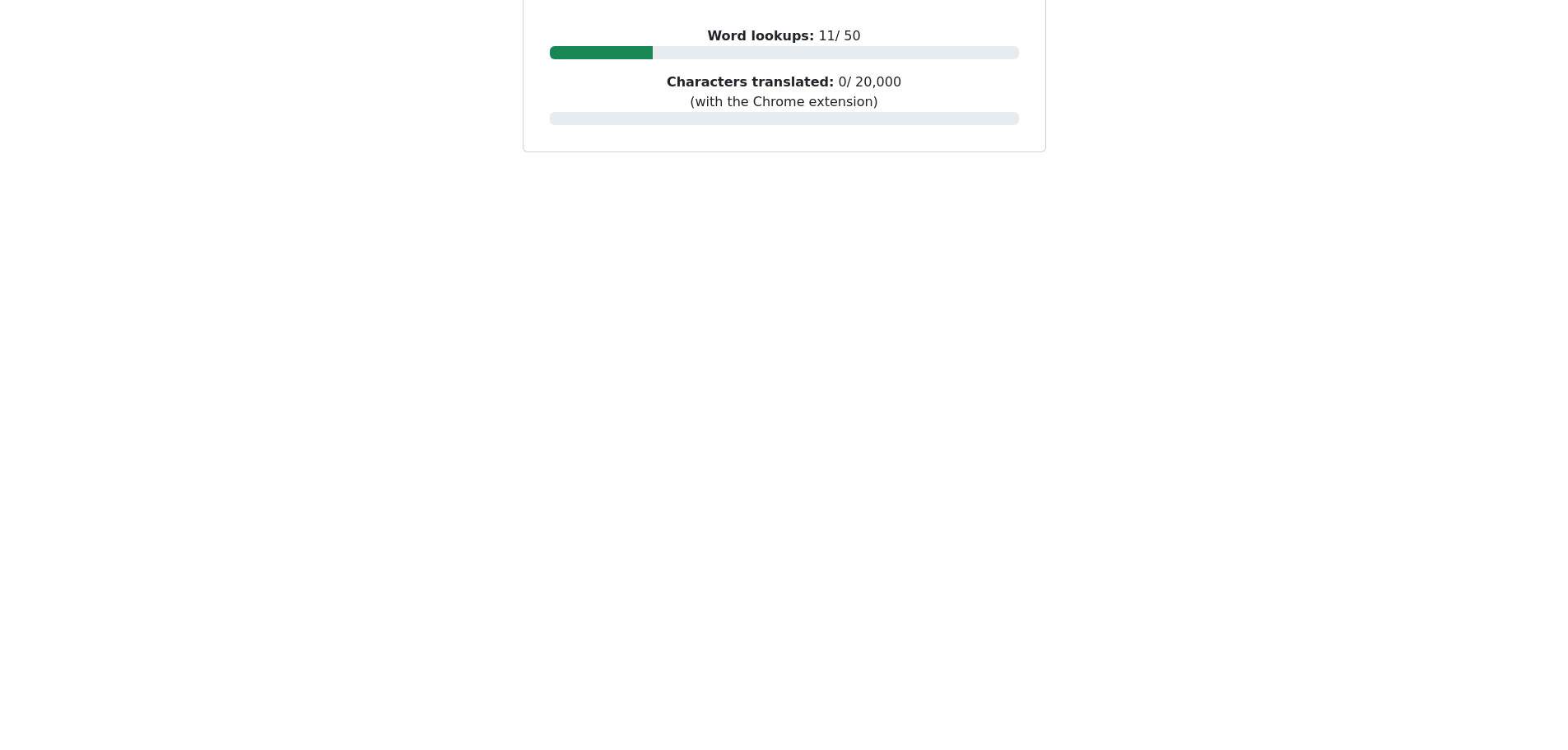
scroll to position [339, 0]
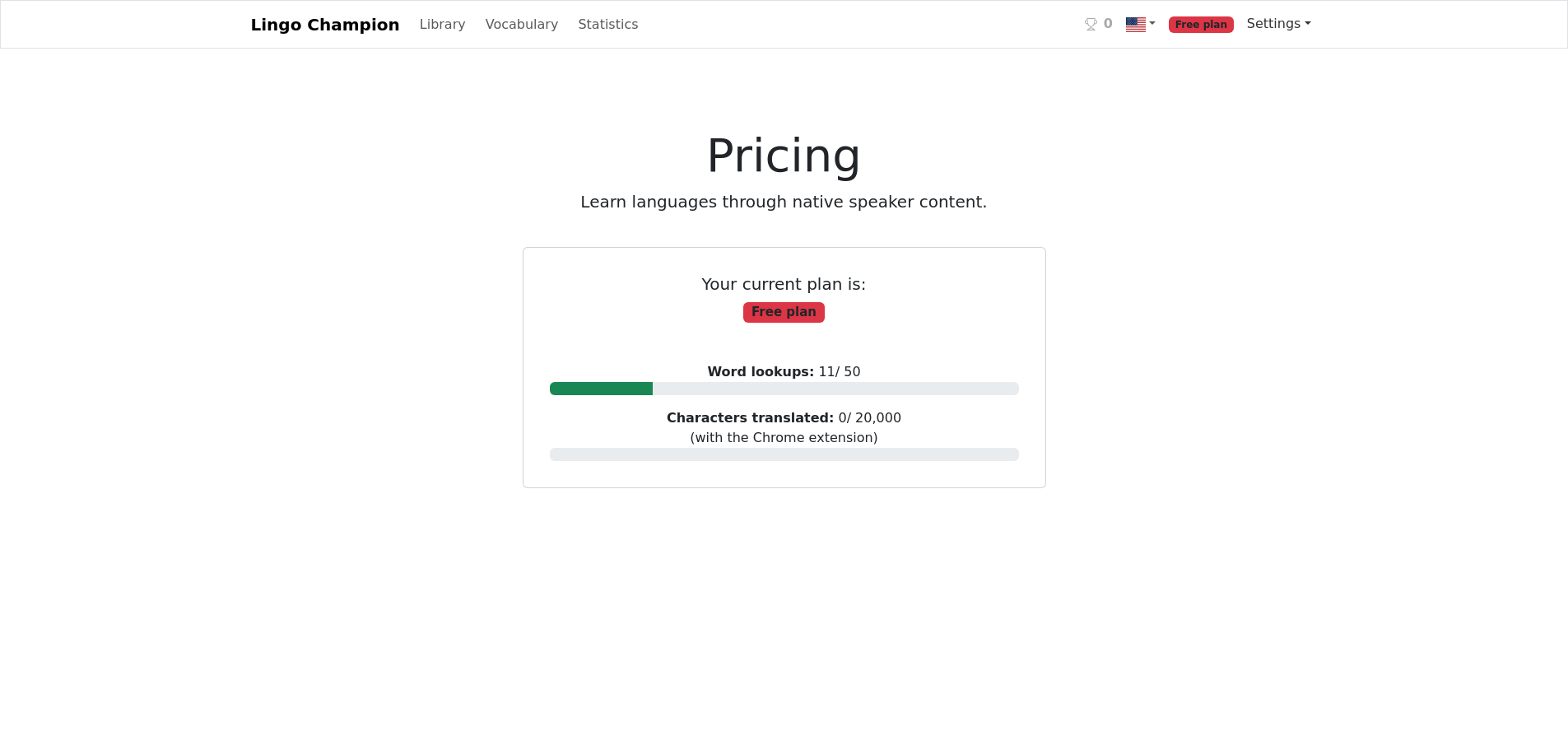
click at [1309, 26] on link "Settings" at bounding box center [1279, 23] width 78 height 33
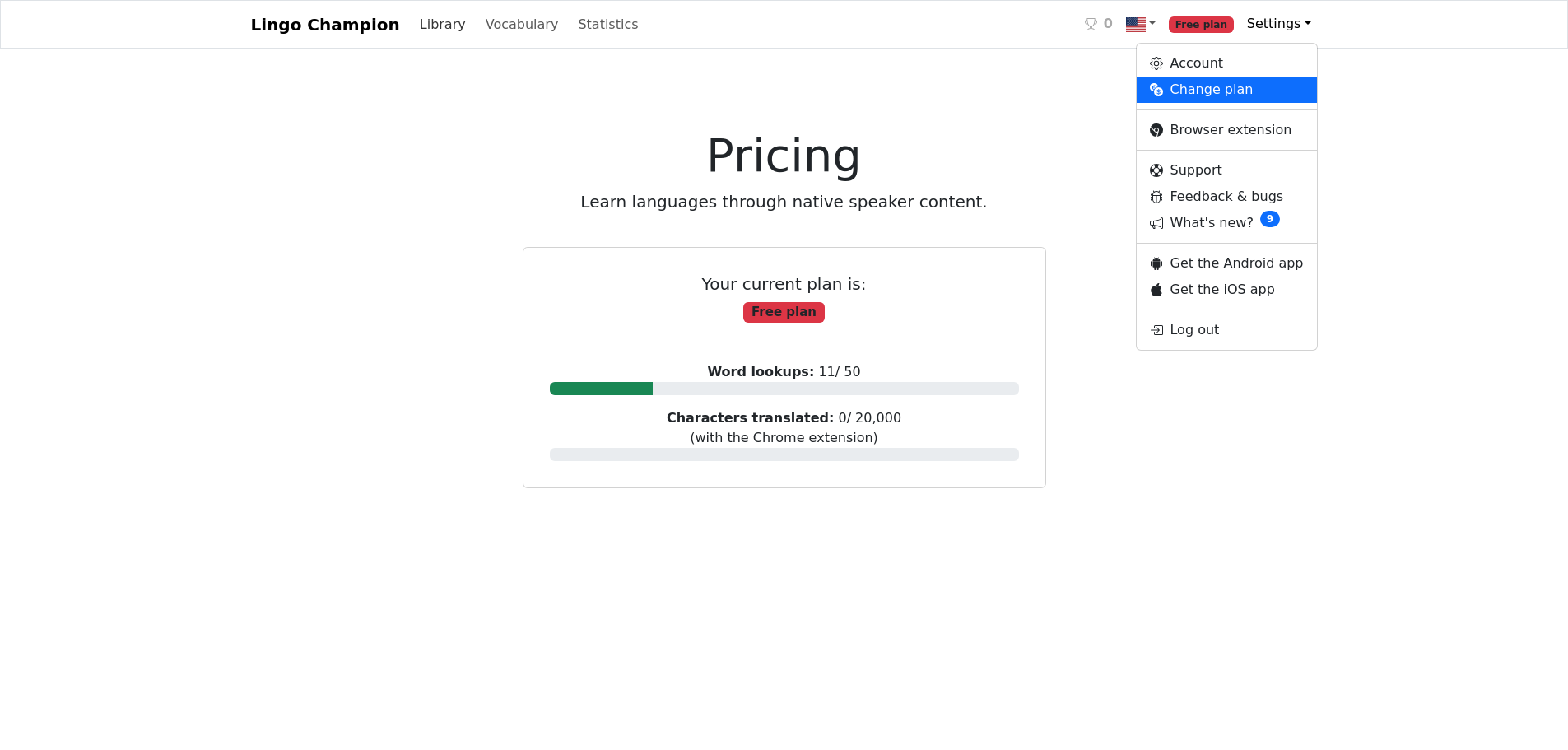
click at [413, 31] on link "Library" at bounding box center [442, 24] width 59 height 33
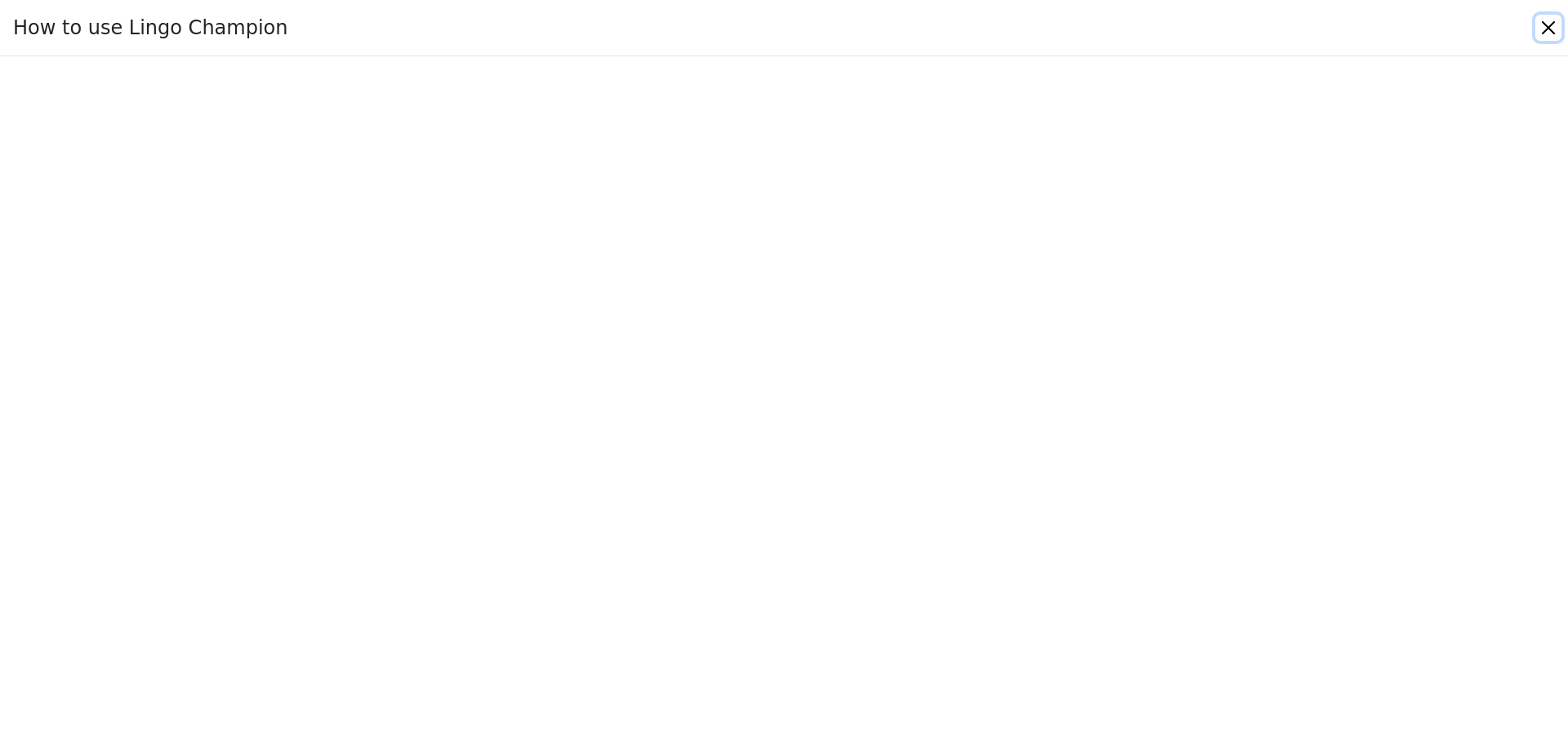
click at [1545, 28] on button "Close" at bounding box center [1548, 28] width 26 height 26
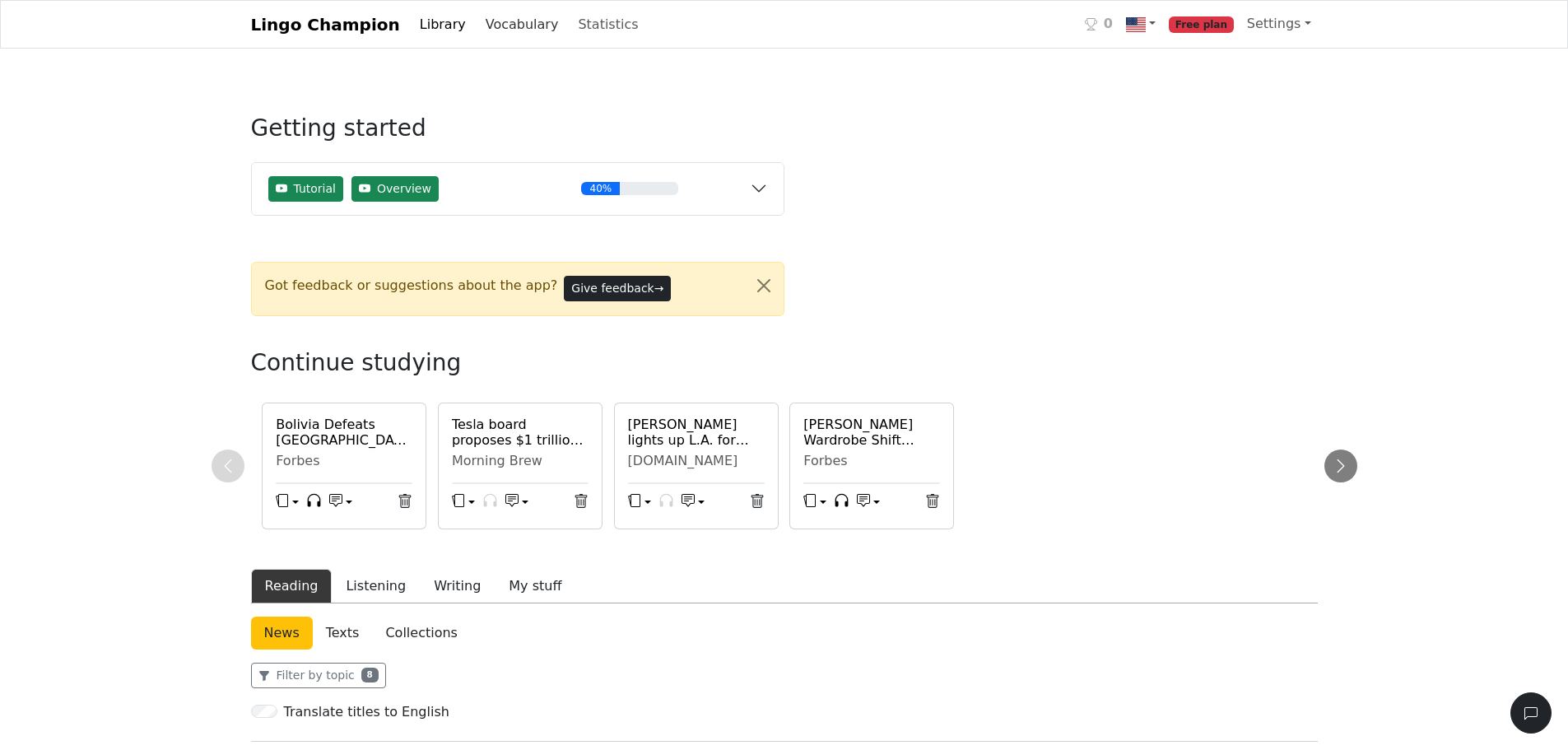
click at [515, 28] on link "Vocabulary" at bounding box center [522, 24] width 87 height 33
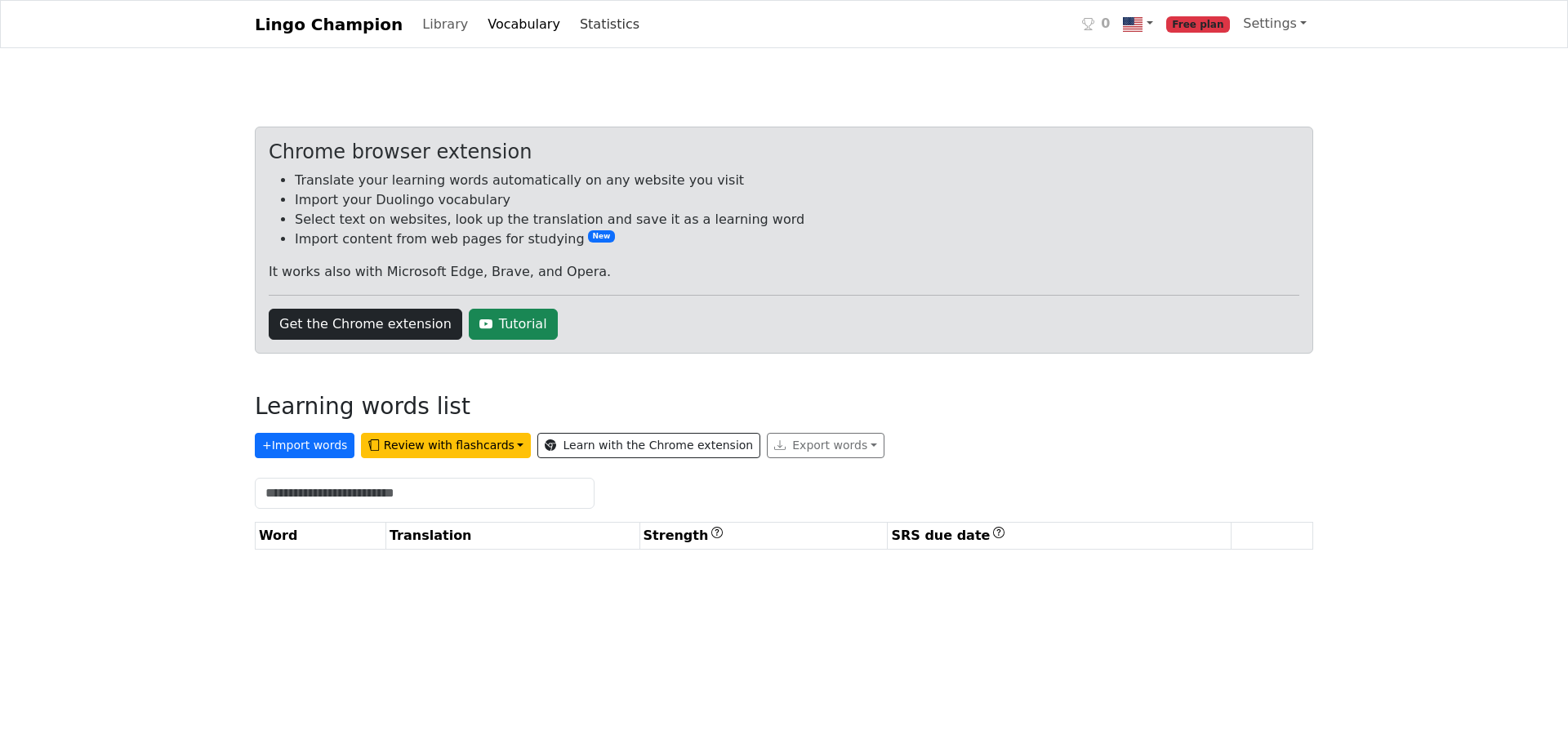
click at [586, 26] on link "Statistics" at bounding box center [609, 24] width 72 height 33
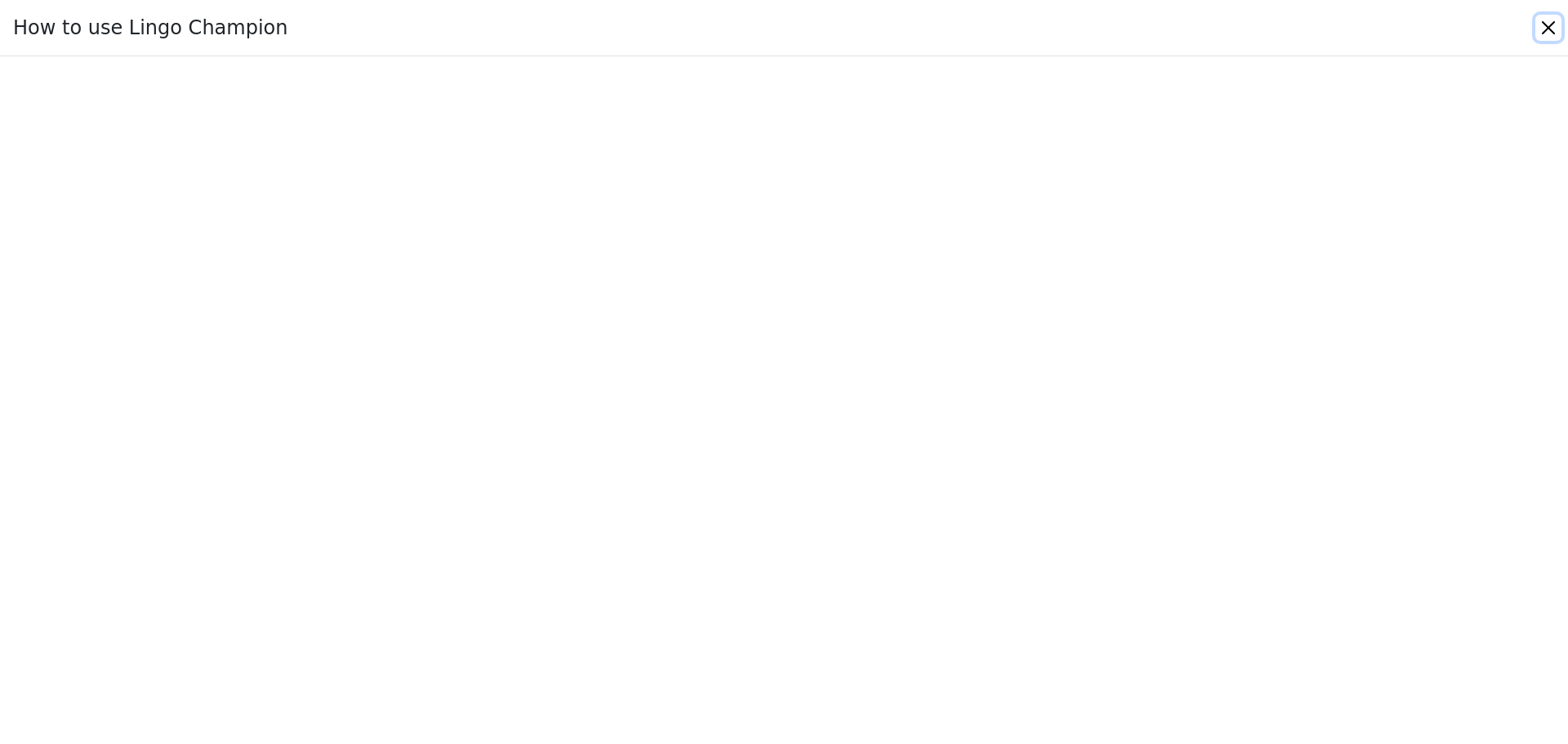
click at [1552, 29] on button "Close" at bounding box center [1548, 28] width 26 height 26
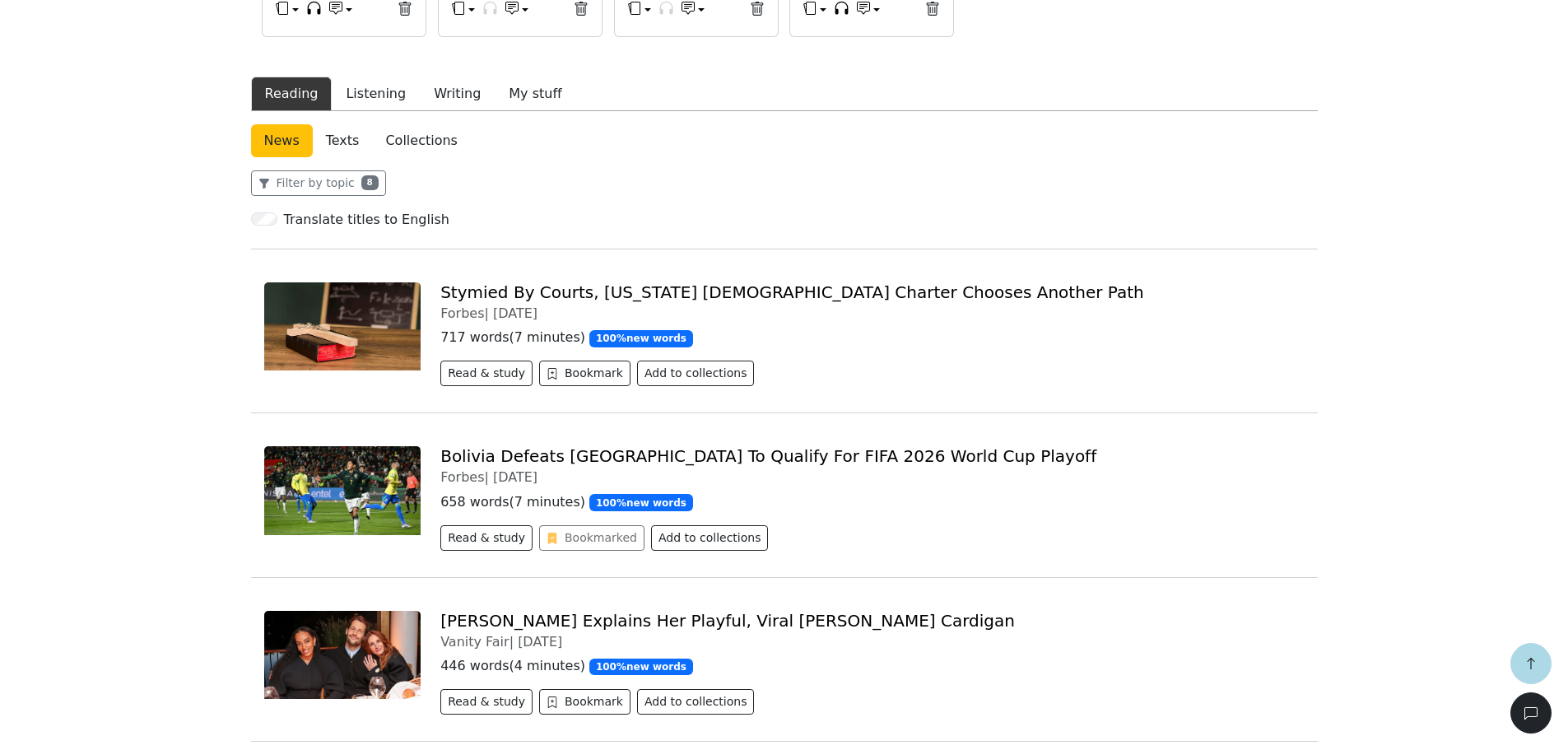
scroll to position [494, 0]
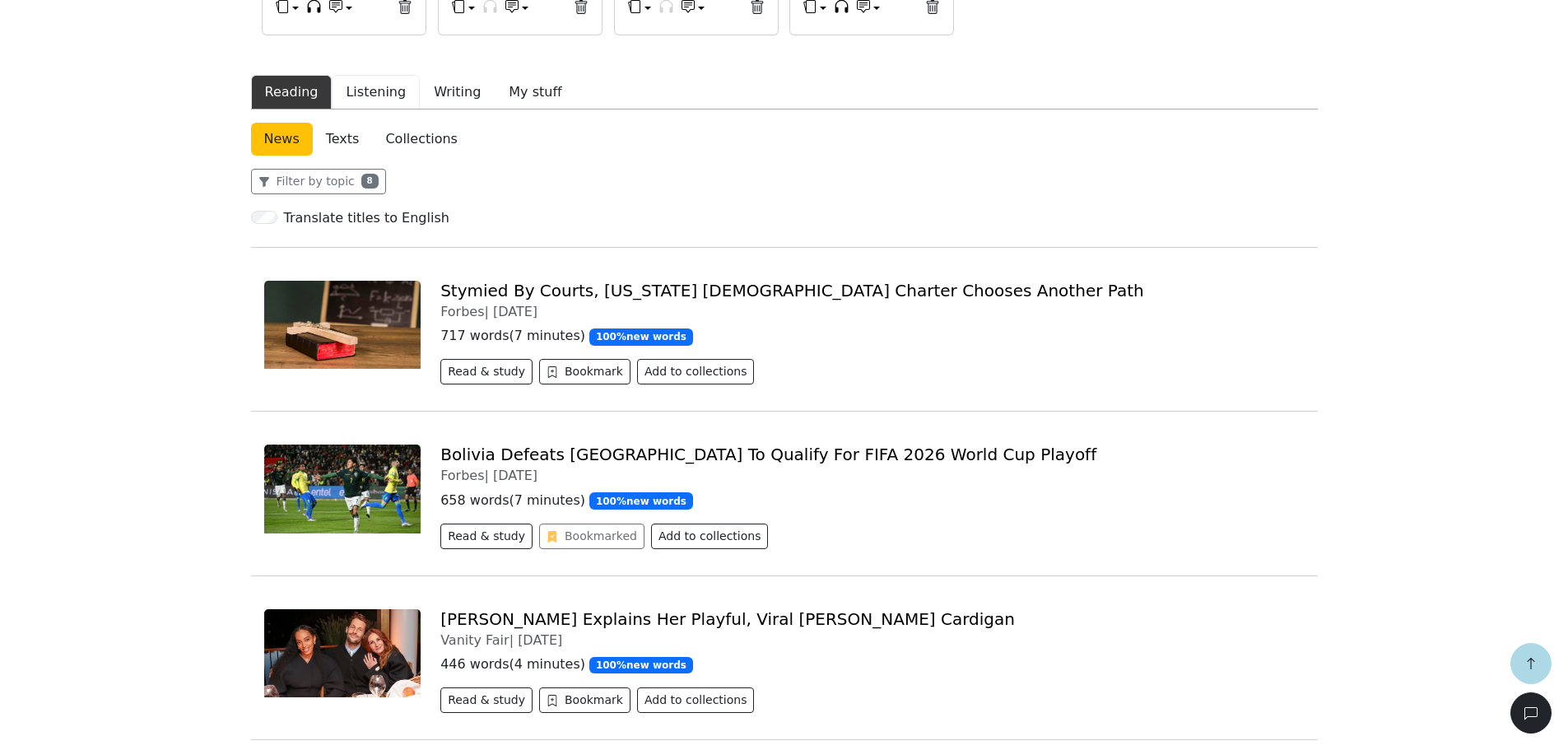
click at [373, 92] on button "Listening" at bounding box center [376, 92] width 88 height 35
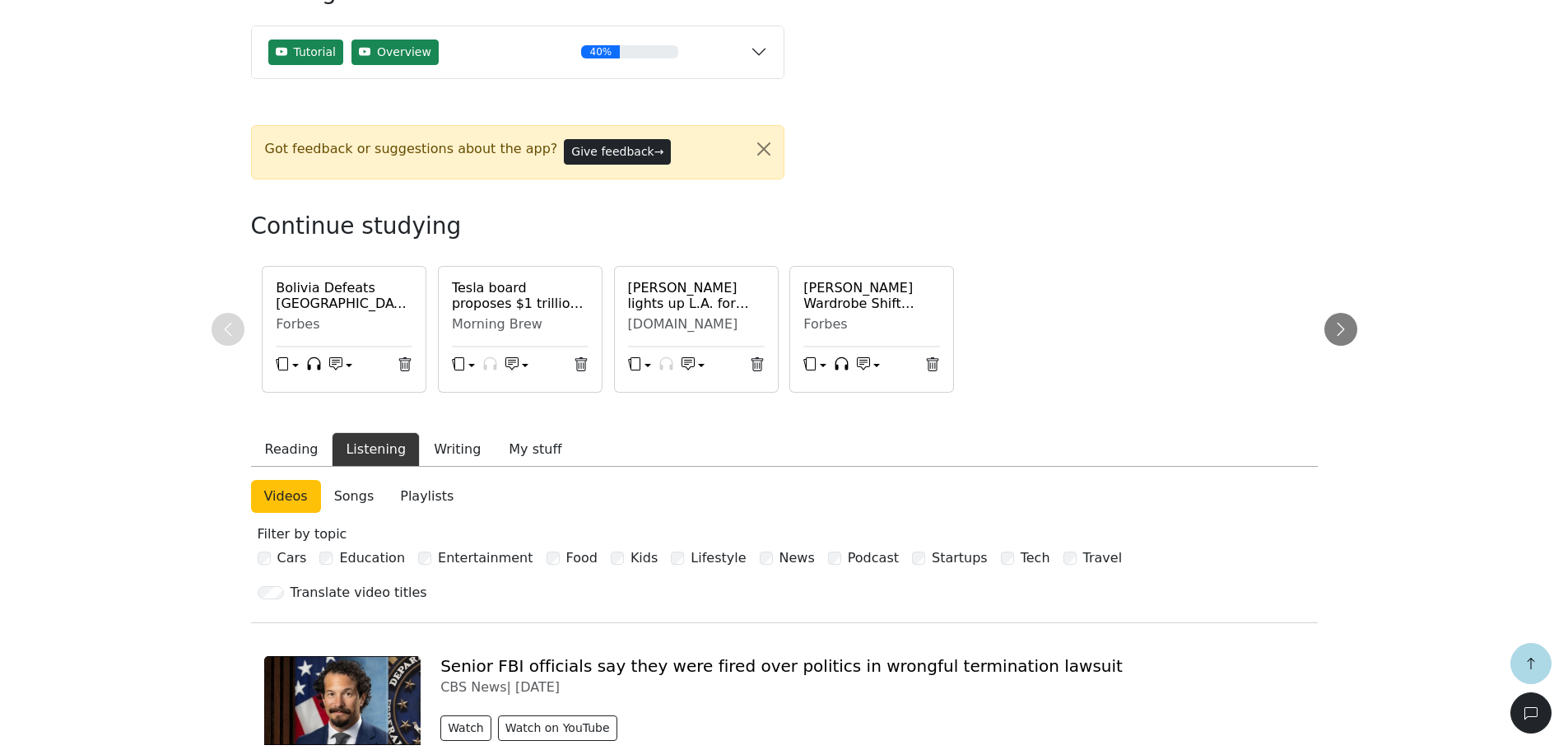
scroll to position [494, 0]
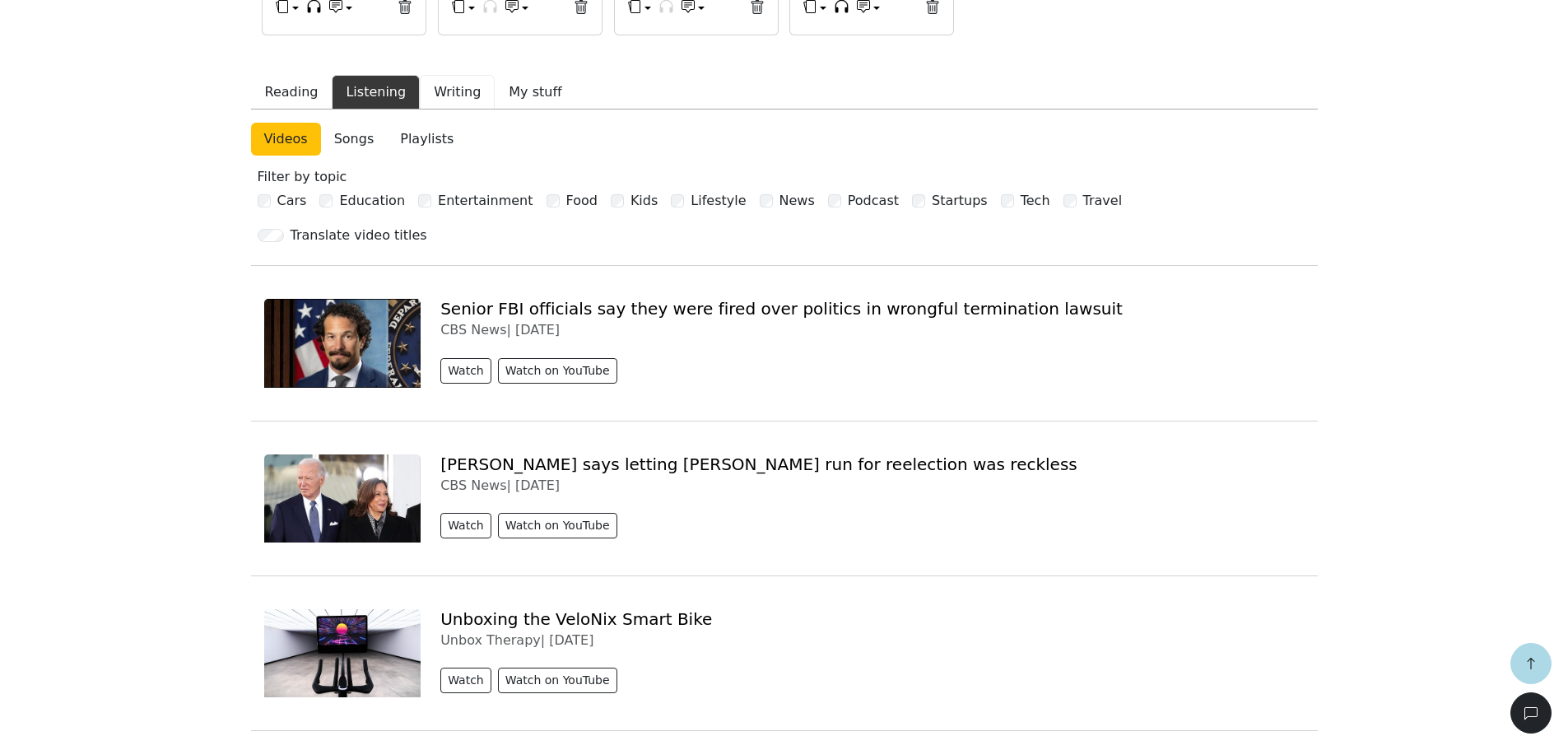
click at [458, 100] on button "Writing" at bounding box center [457, 92] width 75 height 35
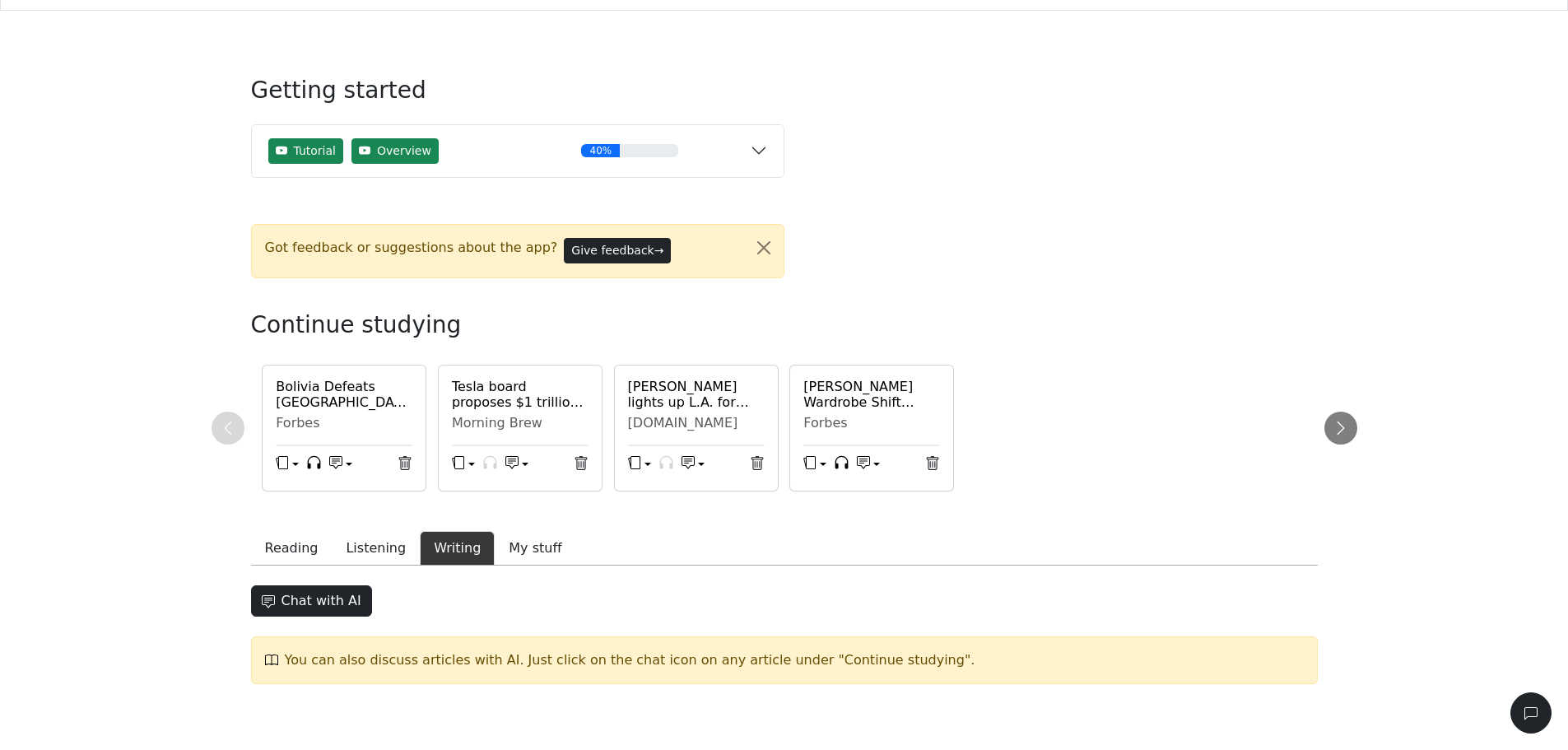
scroll to position [39, 0]
click at [520, 544] on button "My stuff" at bounding box center [534, 549] width 81 height 35
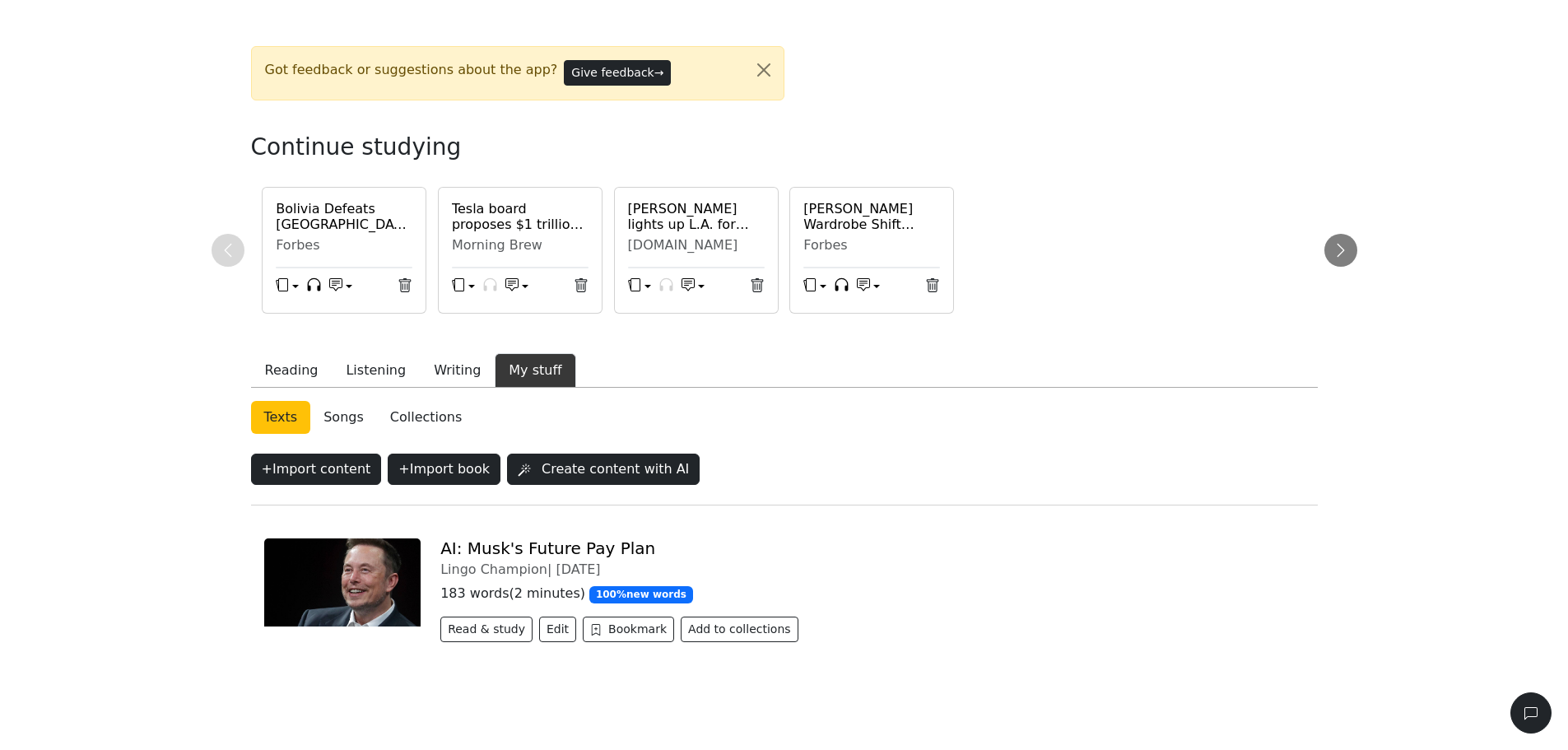
scroll to position [227, 0]
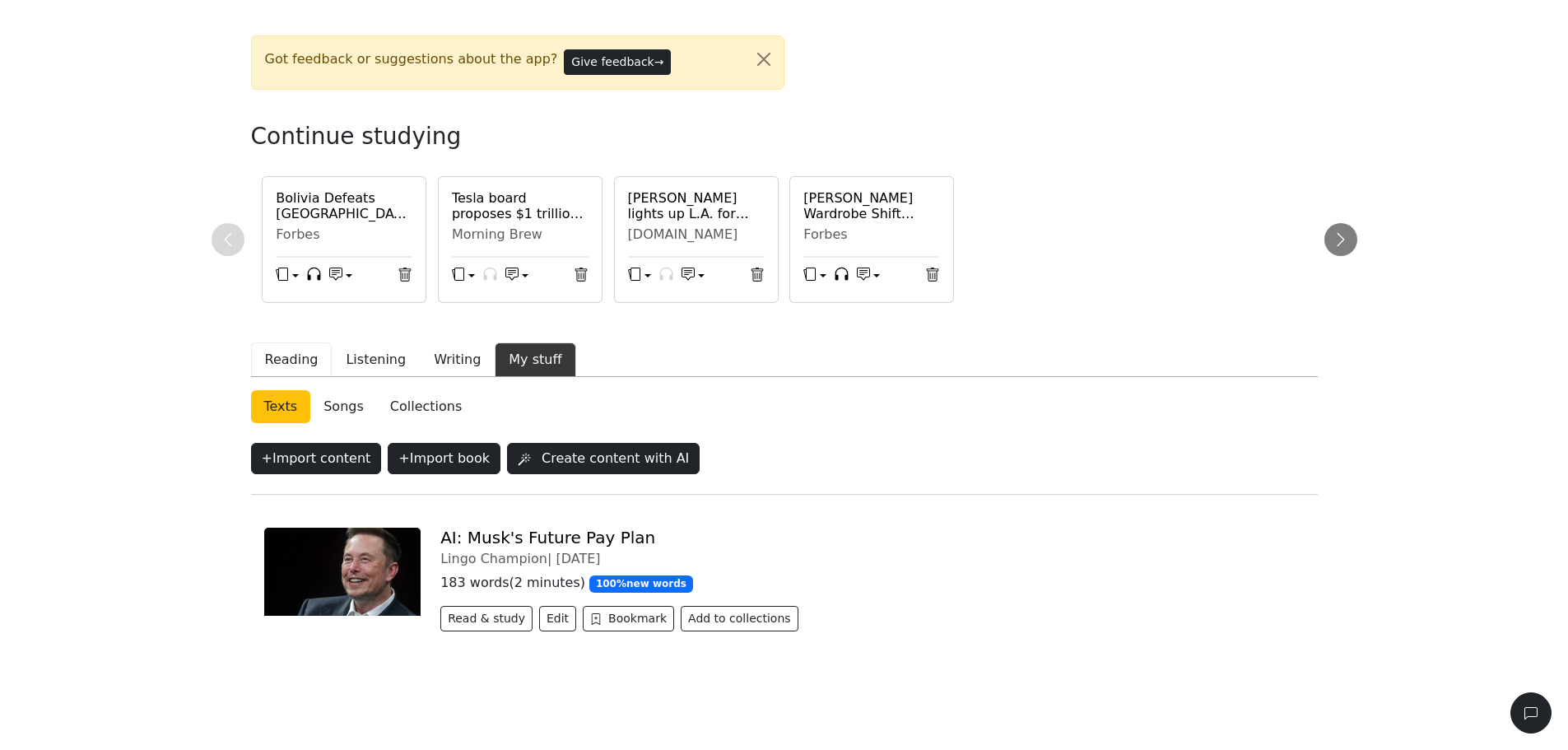
click at [300, 361] on button "Reading" at bounding box center [292, 359] width 82 height 35
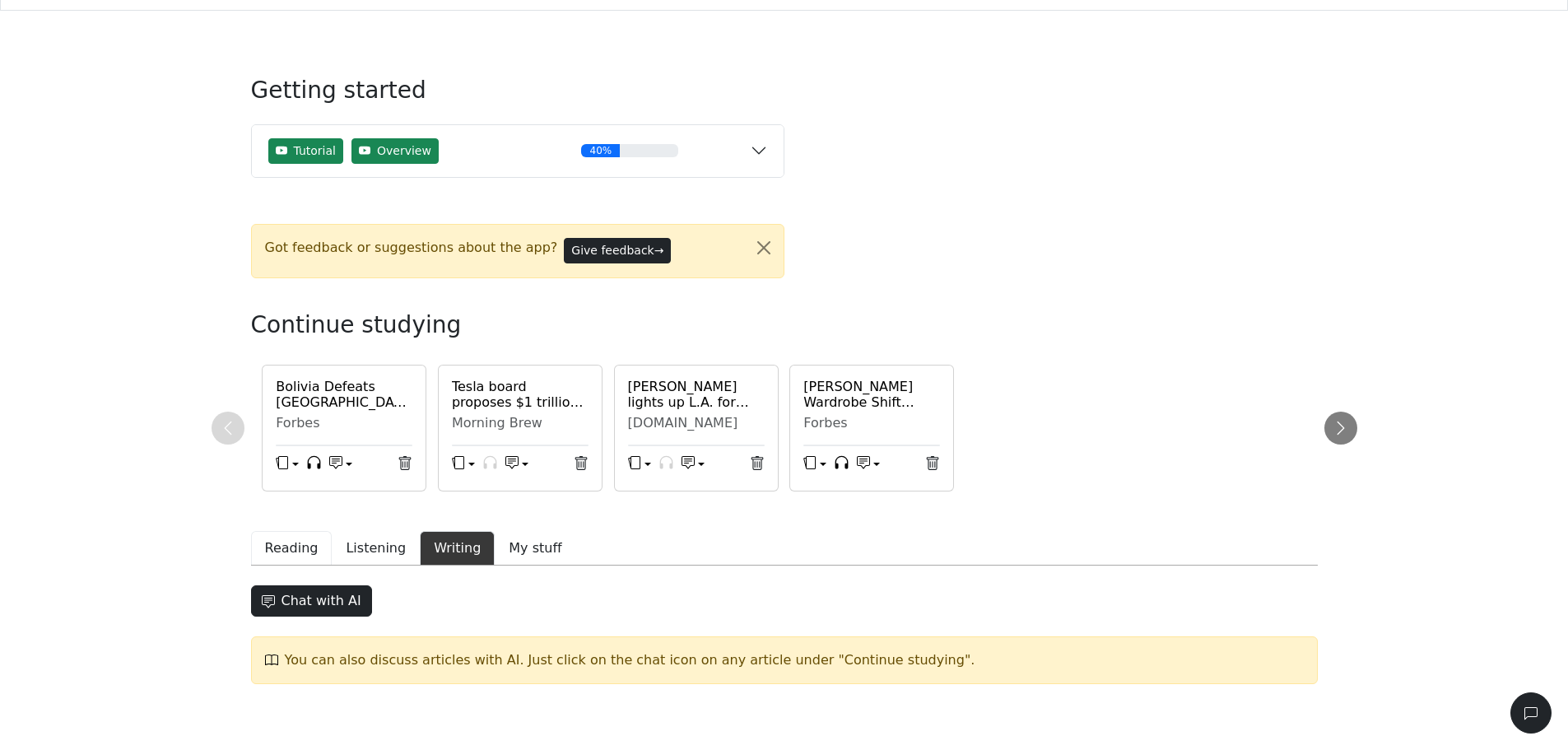
scroll to position [39, 0]
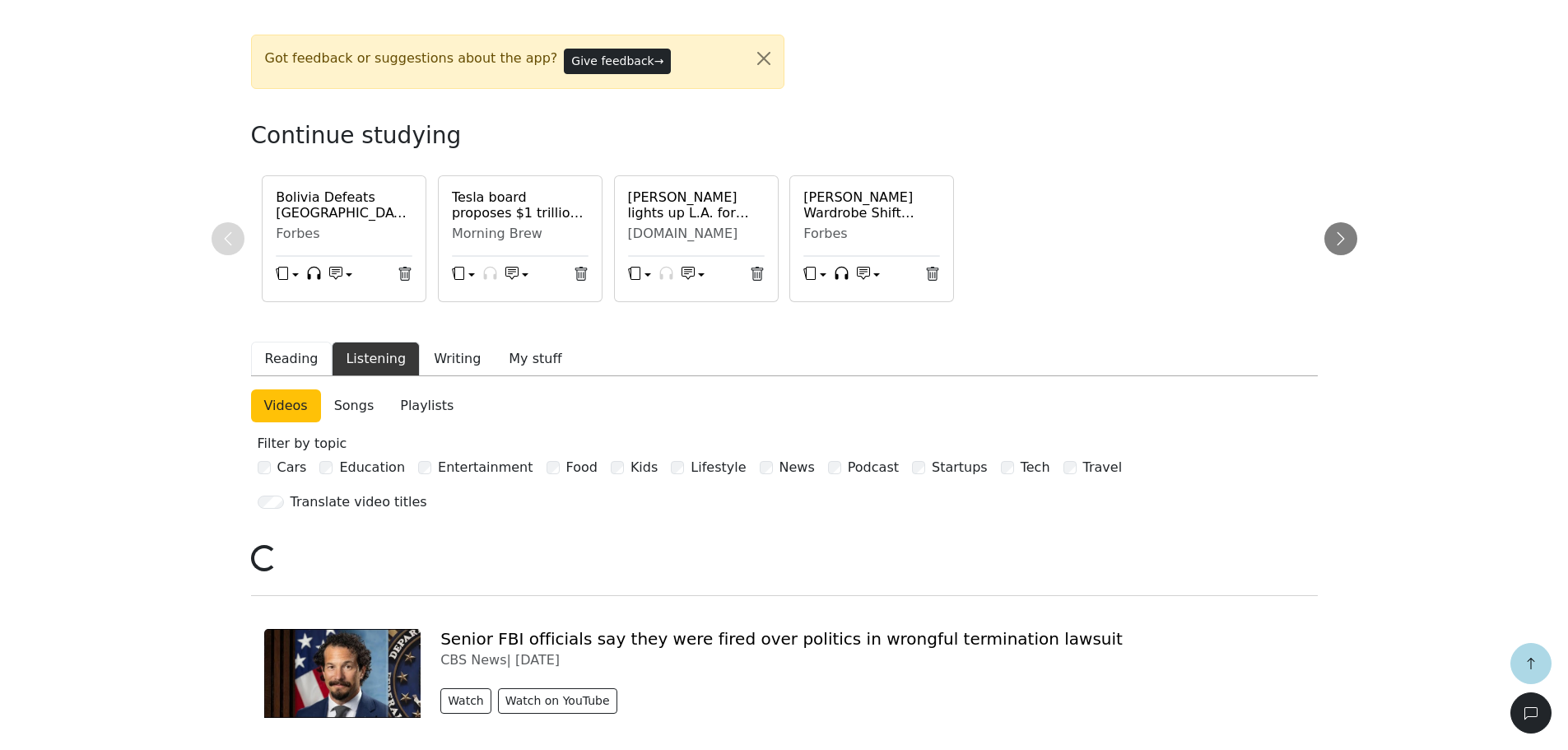
scroll to position [494, 0]
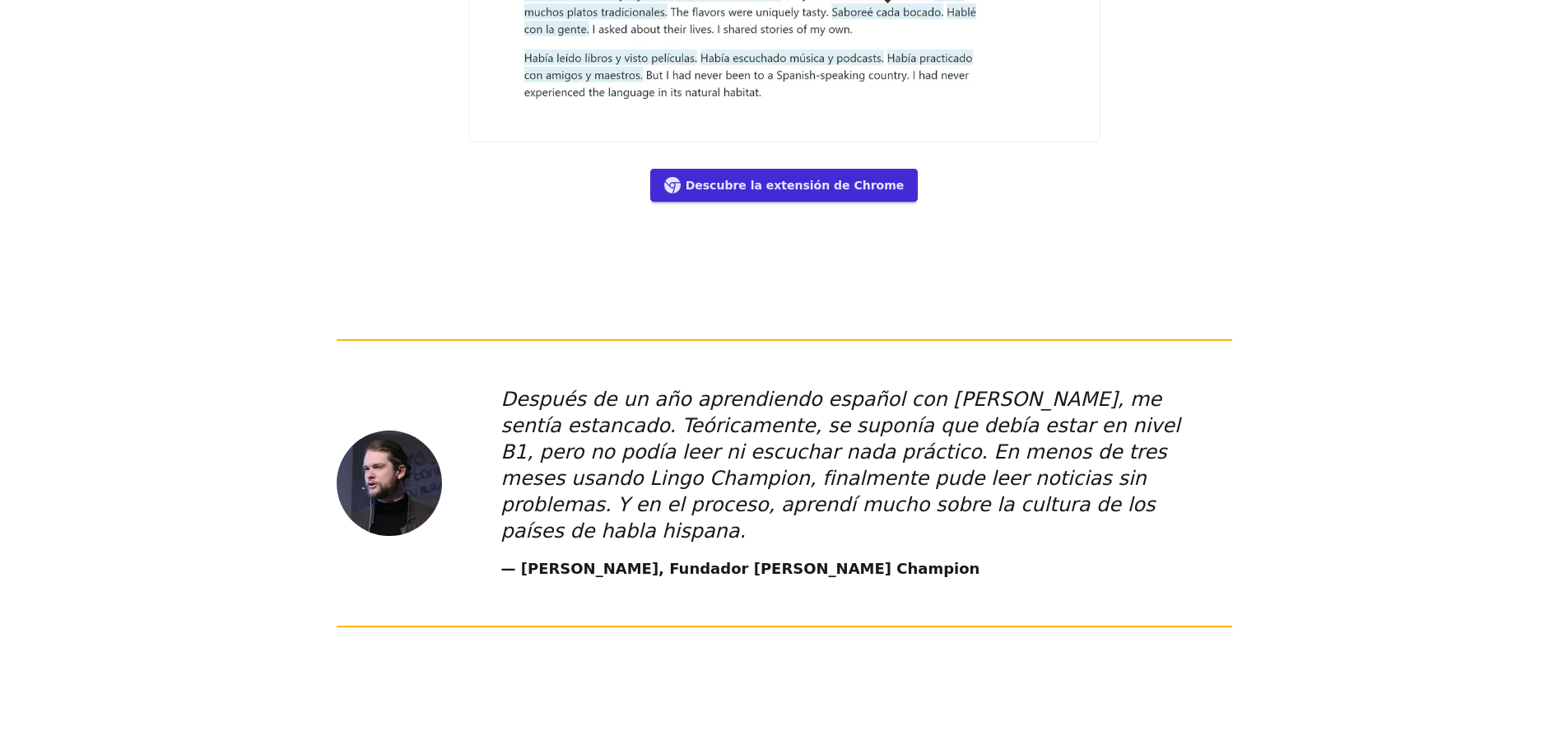
scroll to position [11386, 0]
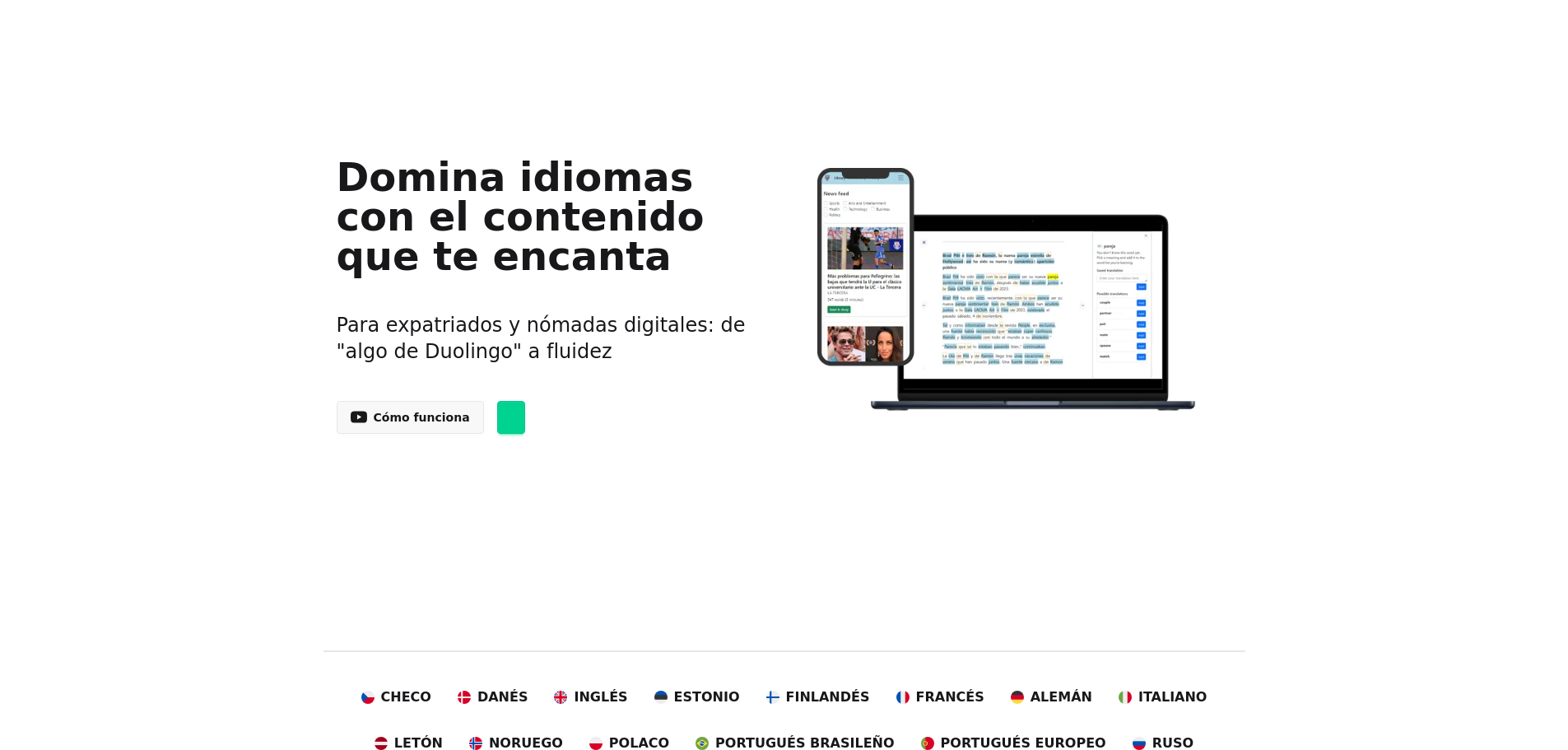
scroll to position [1647, 0]
